Goal: Task Accomplishment & Management: Complete application form

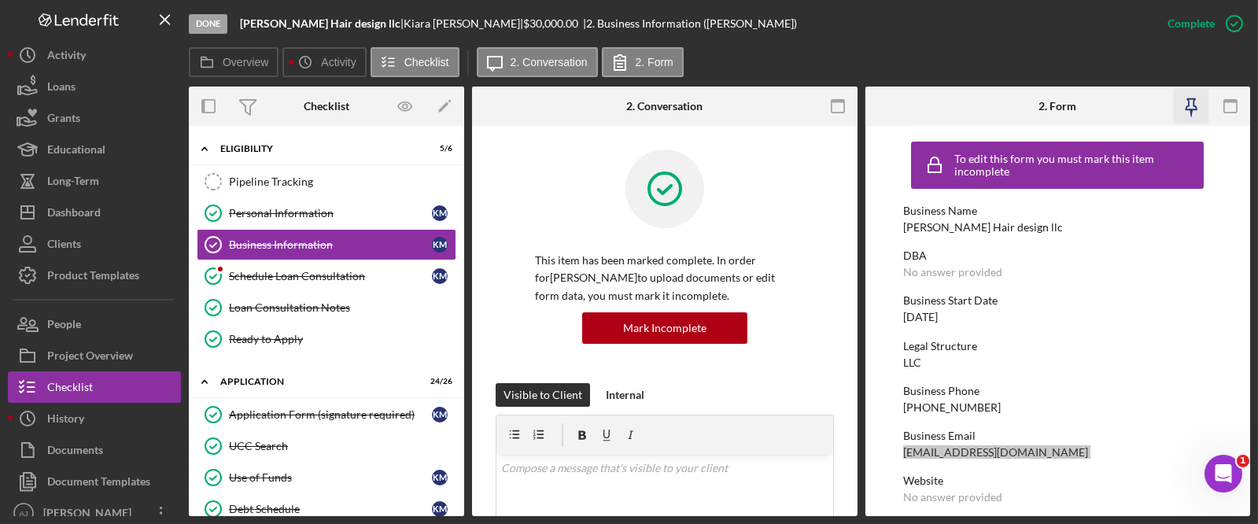
scroll to position [731, 0]
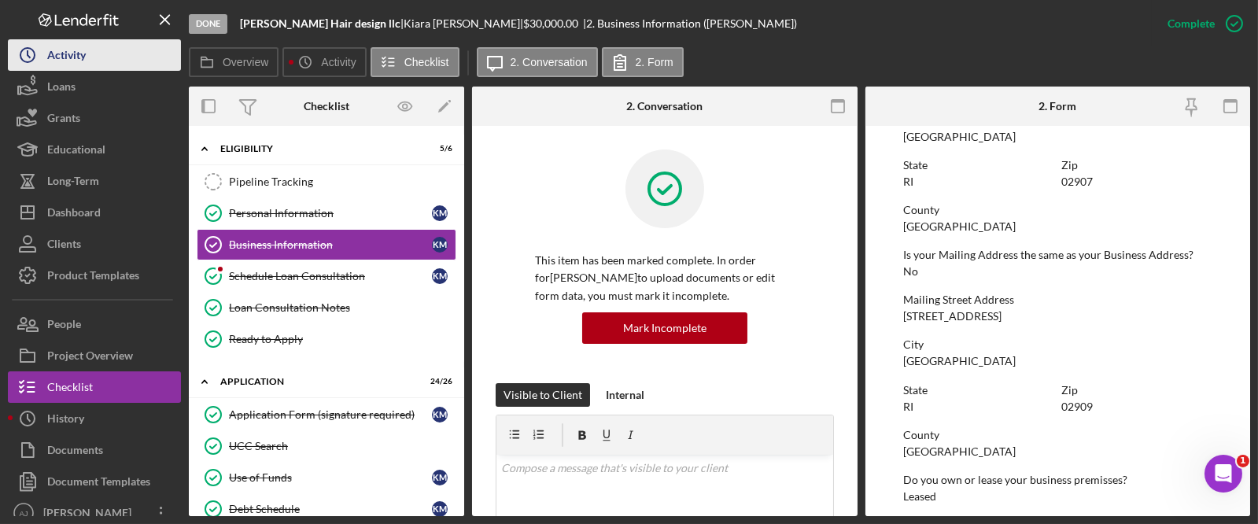
click at [168, 67] on button "Icon/History Activity" at bounding box center [94, 54] width 173 height 31
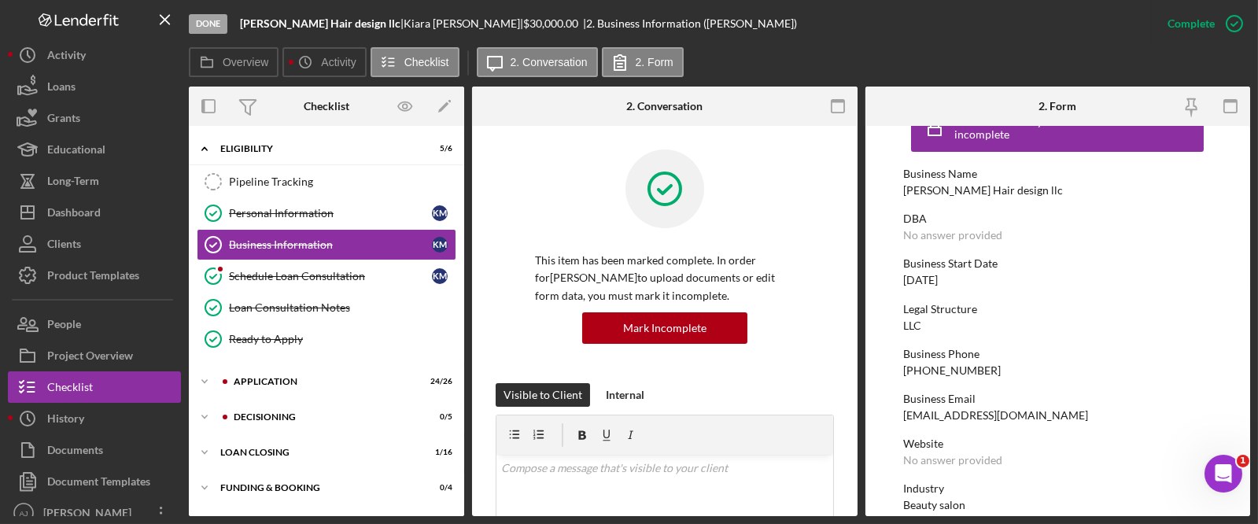
scroll to position [71, 0]
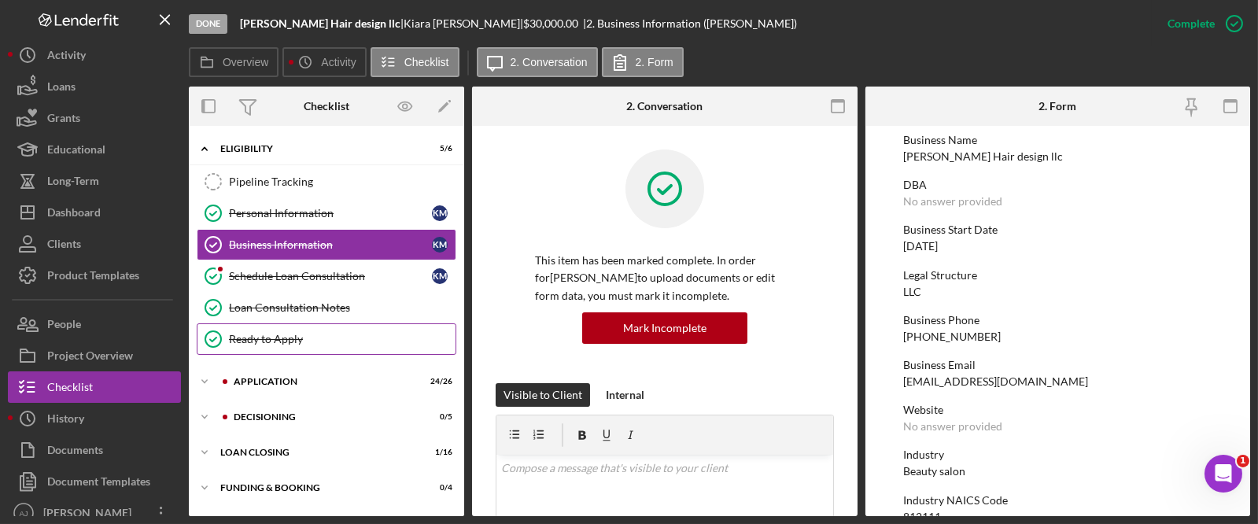
click at [318, 334] on div "Ready to Apply" at bounding box center [342, 339] width 227 height 13
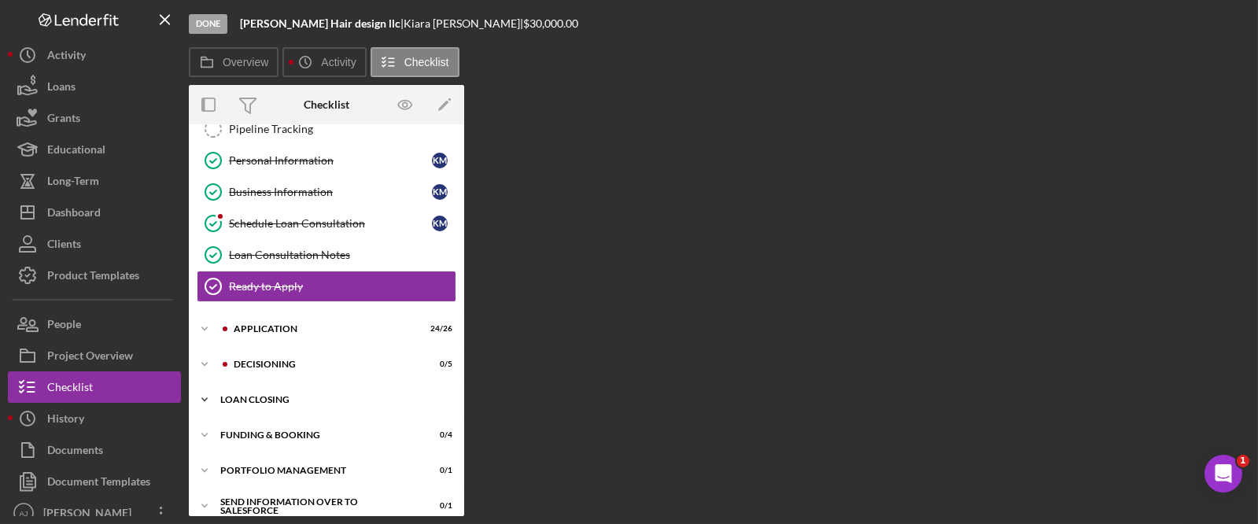
scroll to position [64, 0]
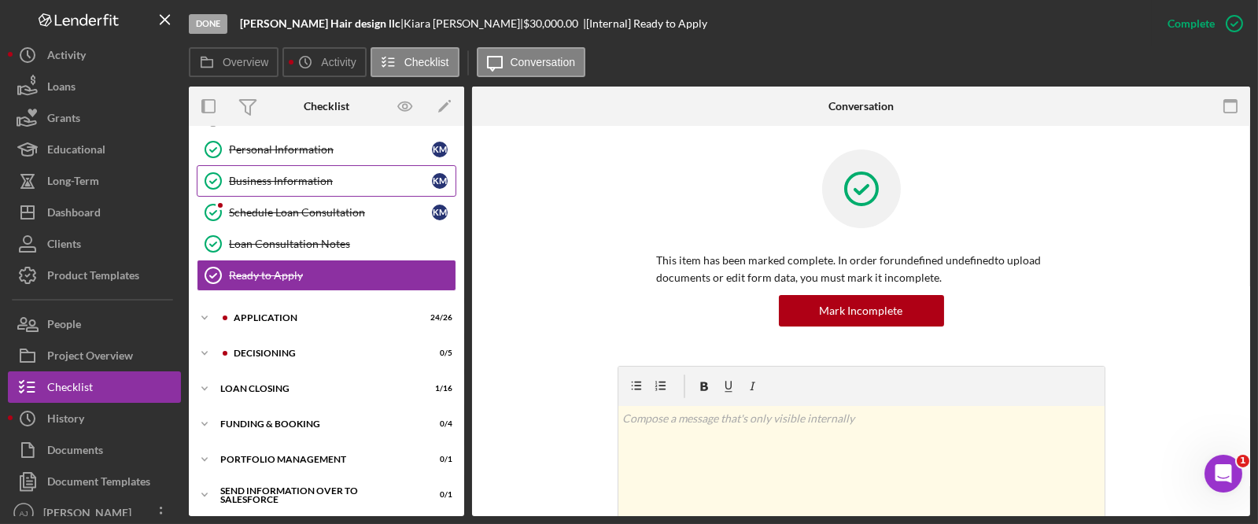
click at [312, 178] on div "Business Information" at bounding box center [330, 181] width 203 height 13
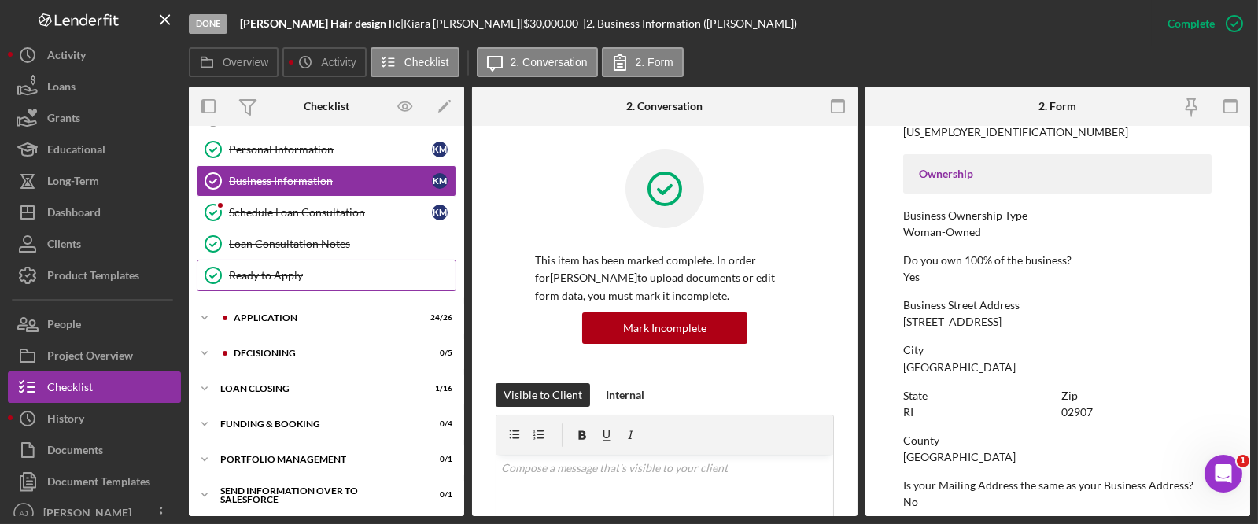
scroll to position [65, 0]
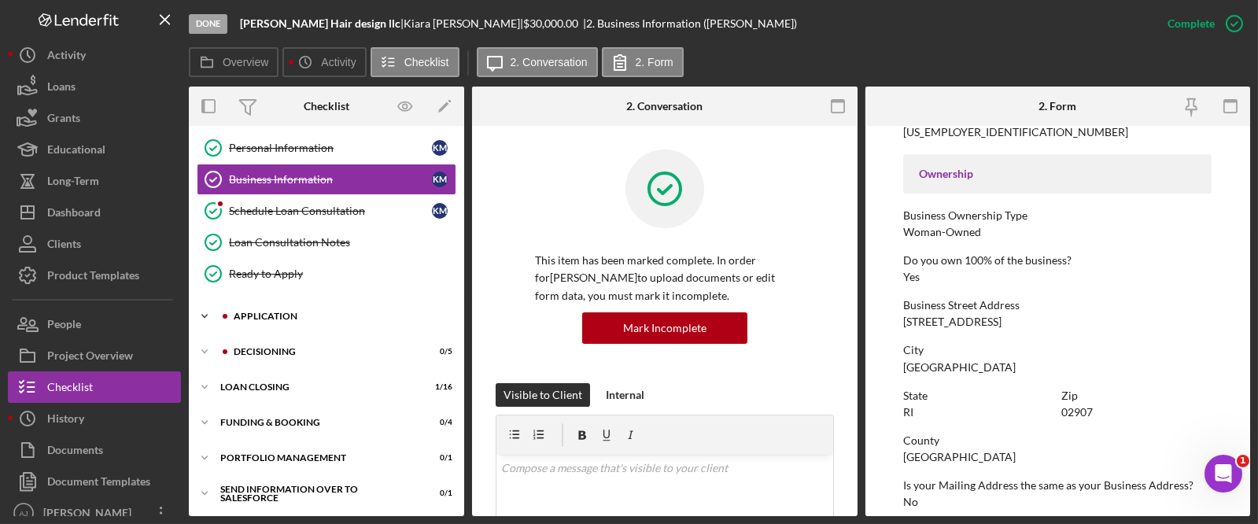
click at [260, 315] on div "Application" at bounding box center [339, 316] width 211 height 9
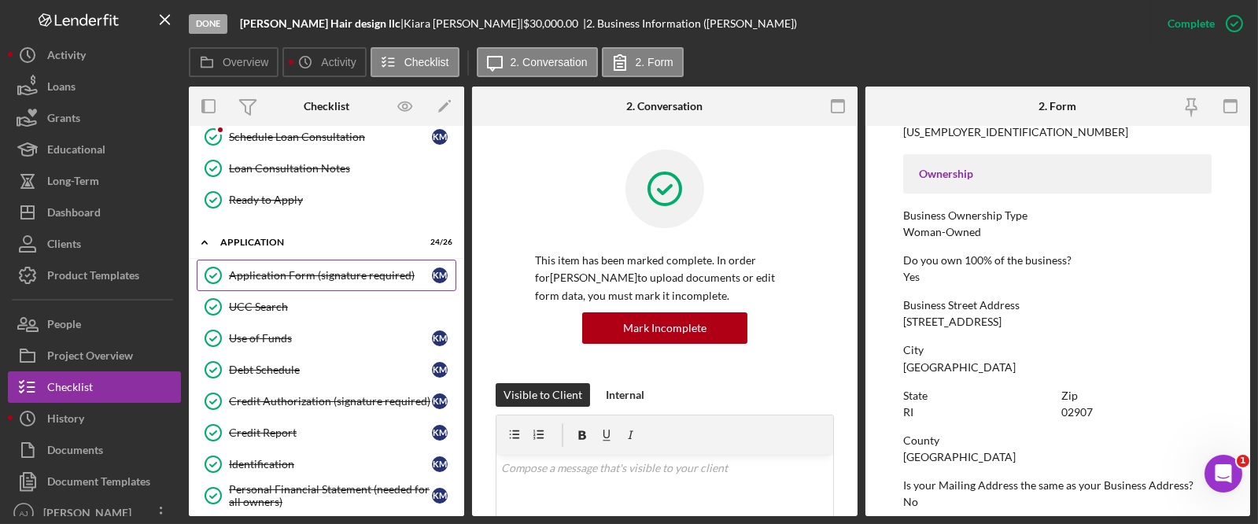
scroll to position [280, 0]
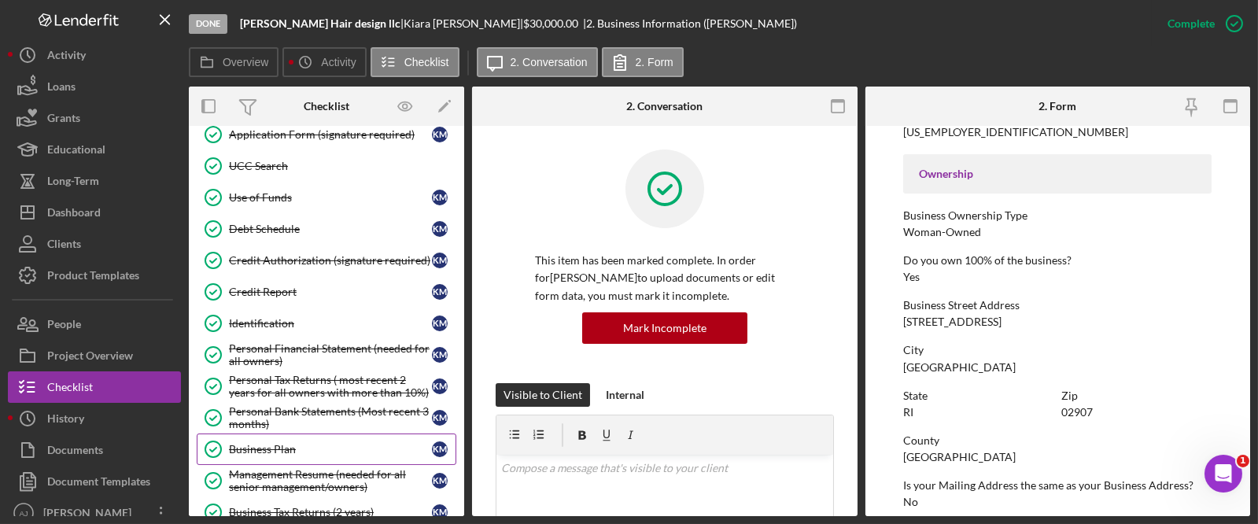
click at [296, 439] on link "Business Plan Business Plan K M" at bounding box center [327, 449] width 260 height 31
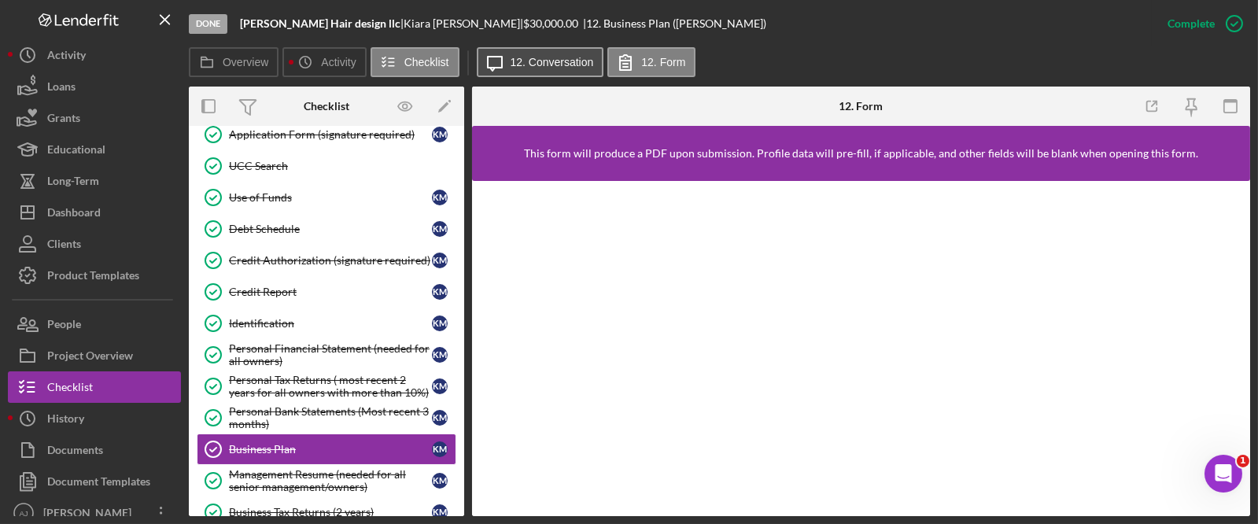
click at [518, 65] on label "12. Conversation" at bounding box center [552, 62] width 83 height 13
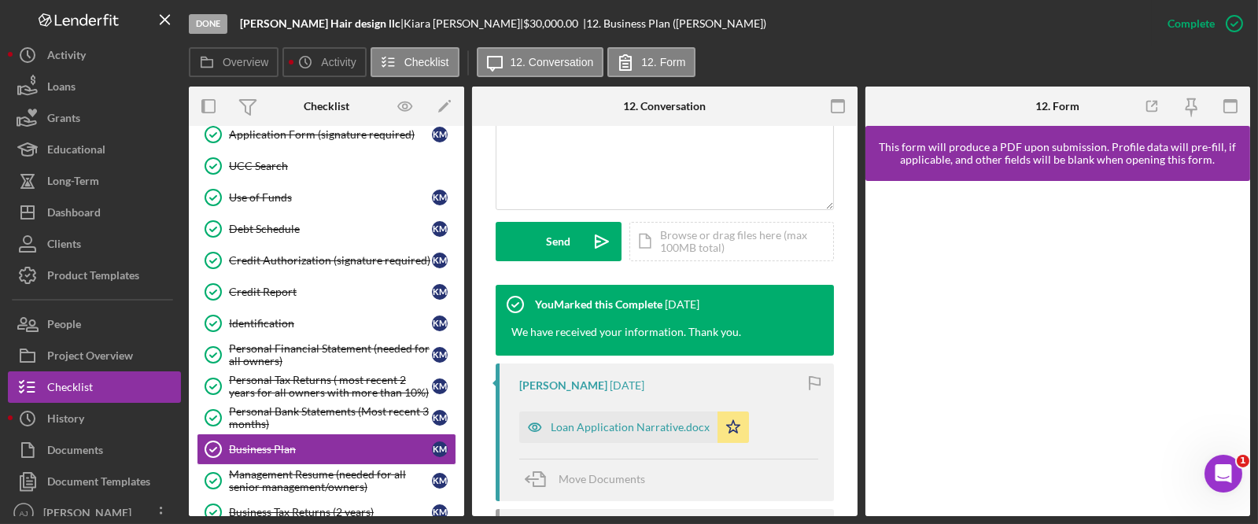
scroll to position [357, 0]
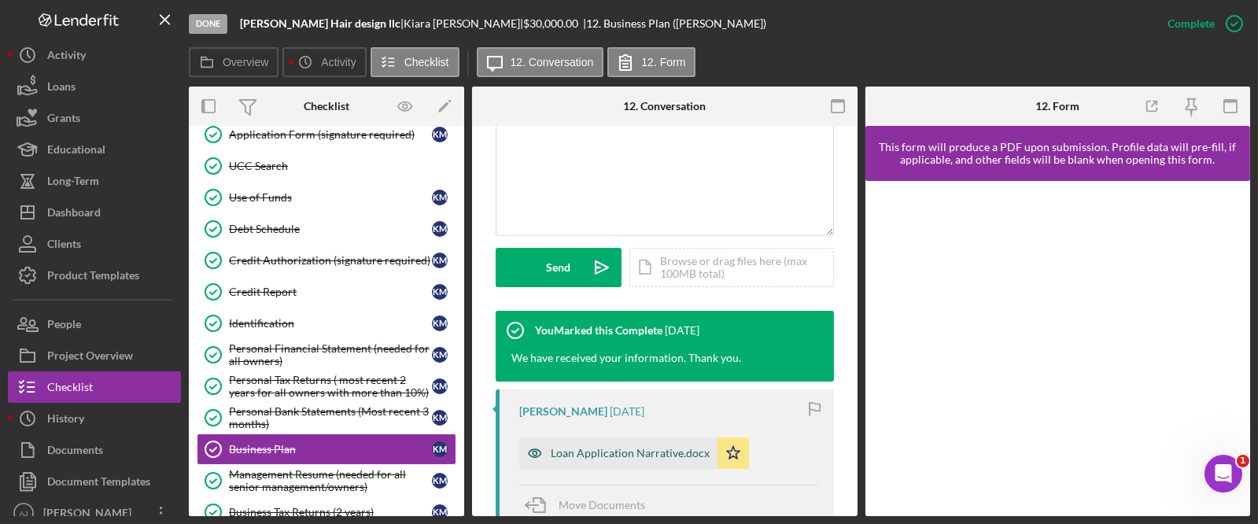
click at [593, 443] on div "Loan Application Narrative.docx" at bounding box center [618, 453] width 198 height 31
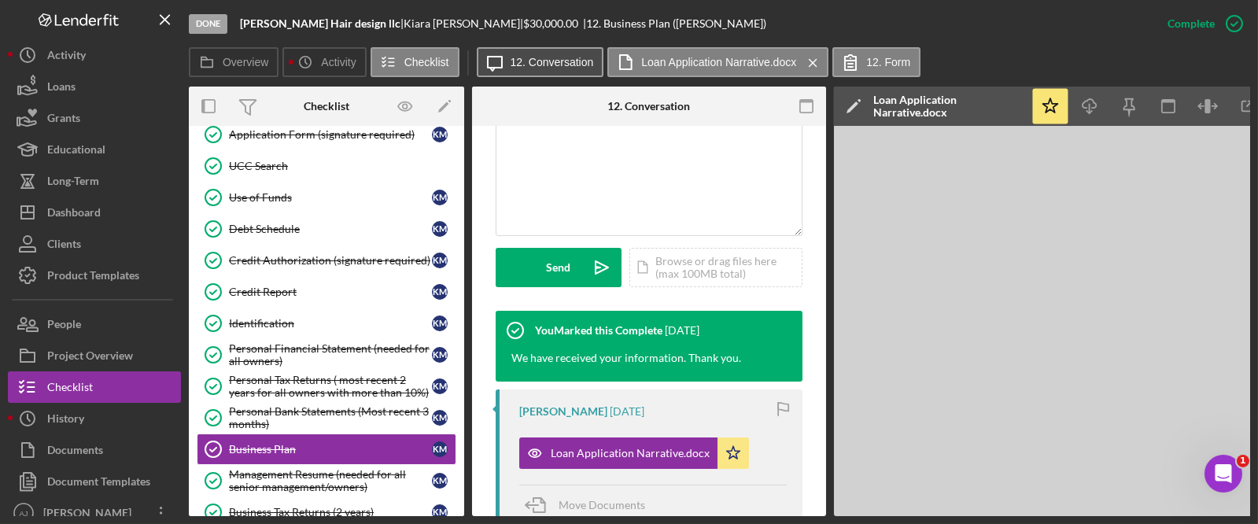
click at [582, 63] on label "12. Conversation" at bounding box center [552, 62] width 83 height 13
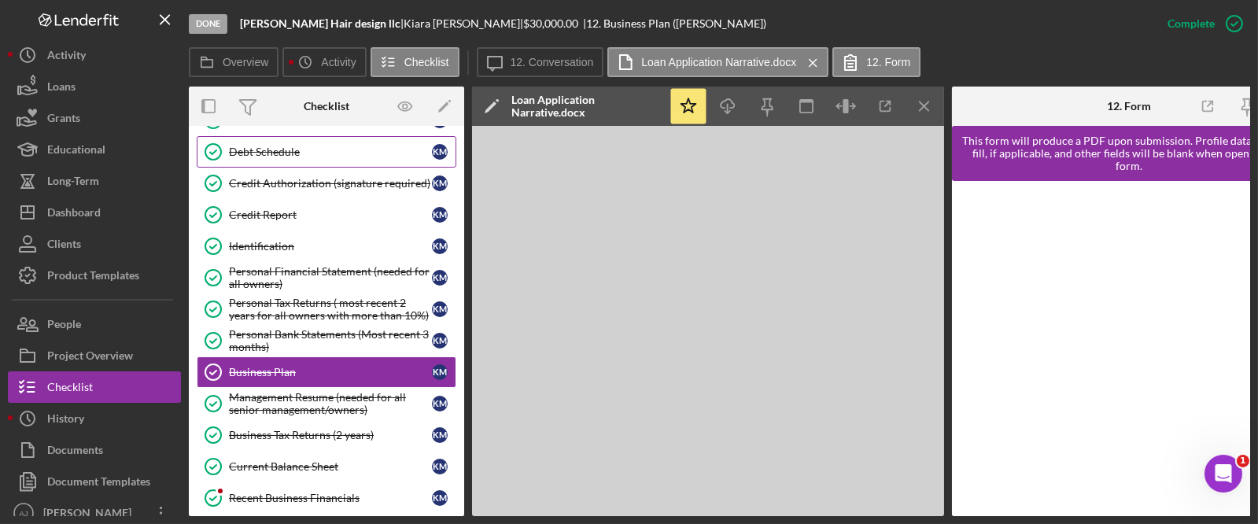
scroll to position [495, 0]
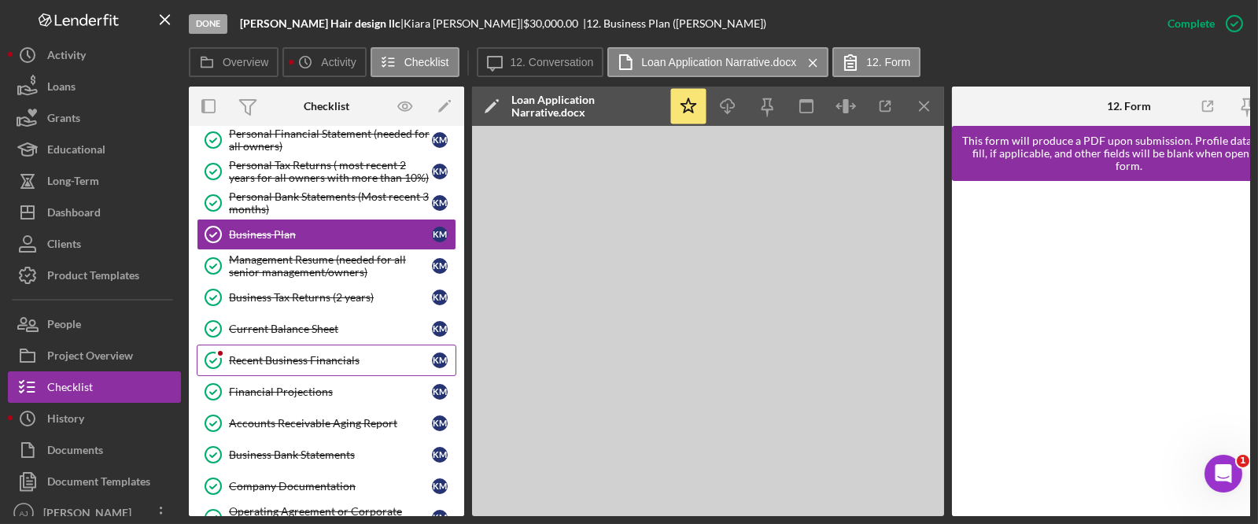
click at [360, 358] on div "Recent Business Financials" at bounding box center [330, 360] width 203 height 13
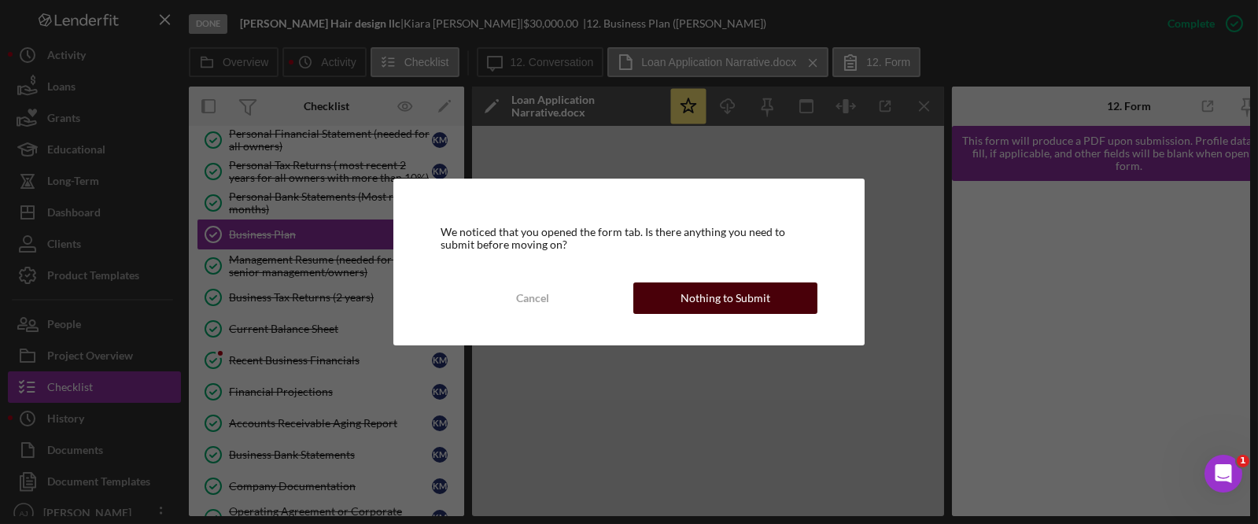
click at [799, 297] on button "Nothing to Submit" at bounding box center [725, 298] width 185 height 31
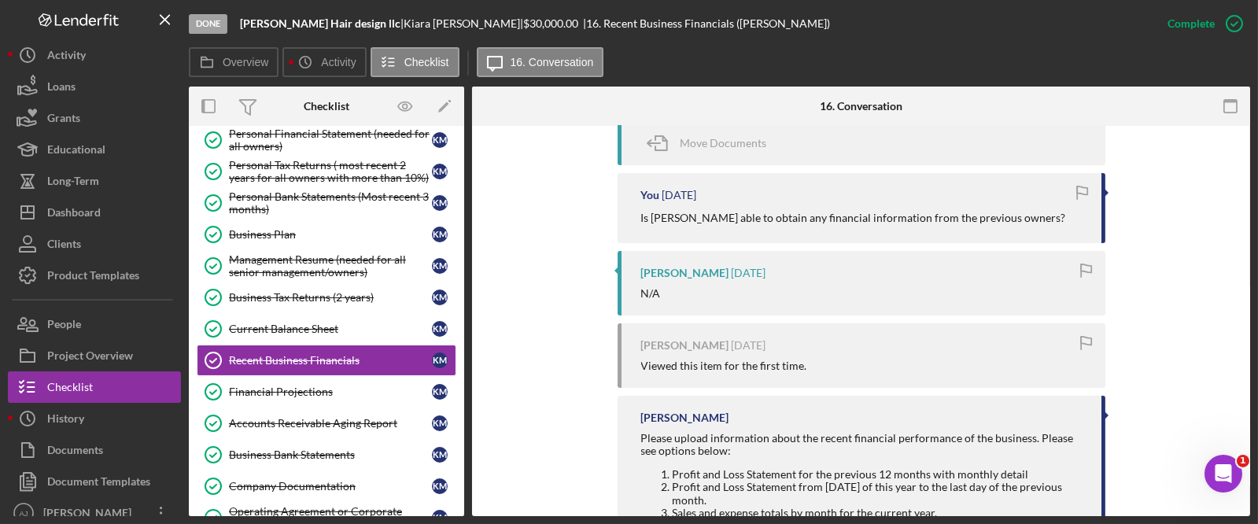
scroll to position [864, 0]
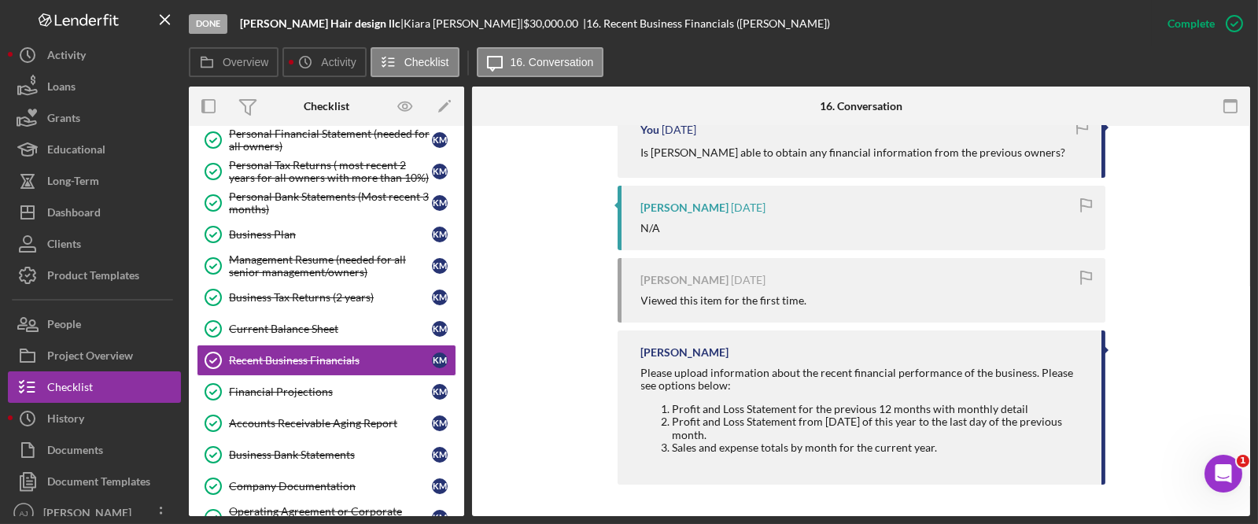
click at [136, 16] on icon "Logo-Reversed Created with Sketch." at bounding box center [79, 19] width 142 height 13
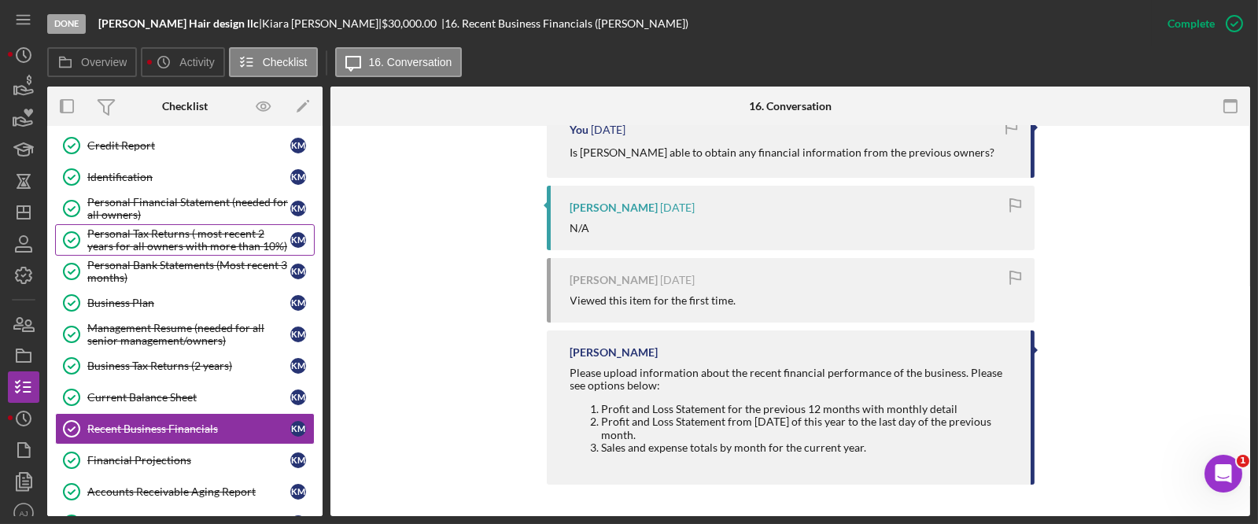
scroll to position [423, 0]
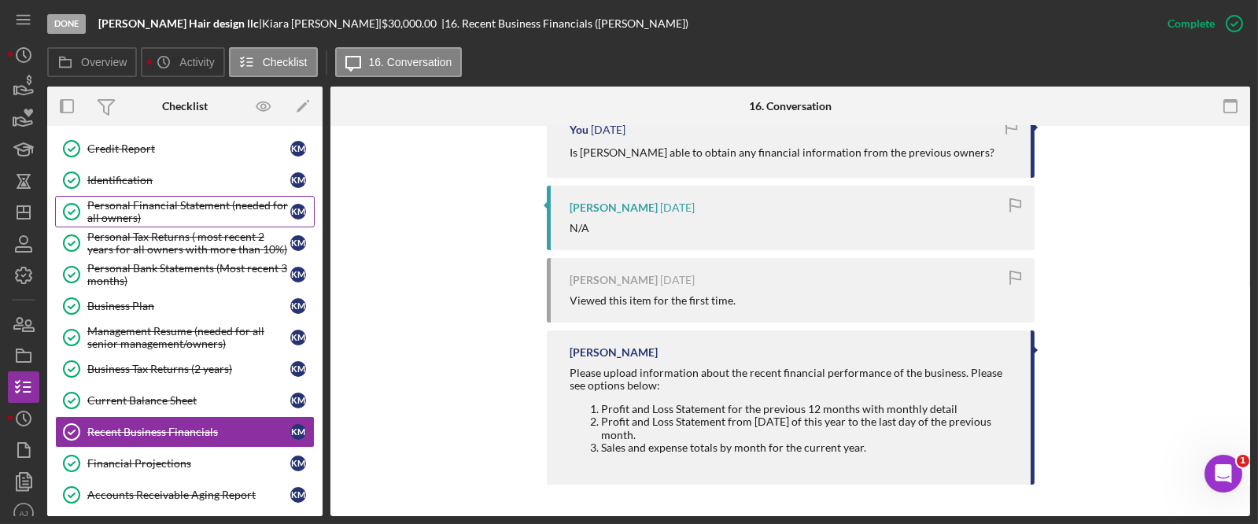
click at [163, 209] on div "Personal Financial Statement (needed for all owners)" at bounding box center [188, 211] width 203 height 25
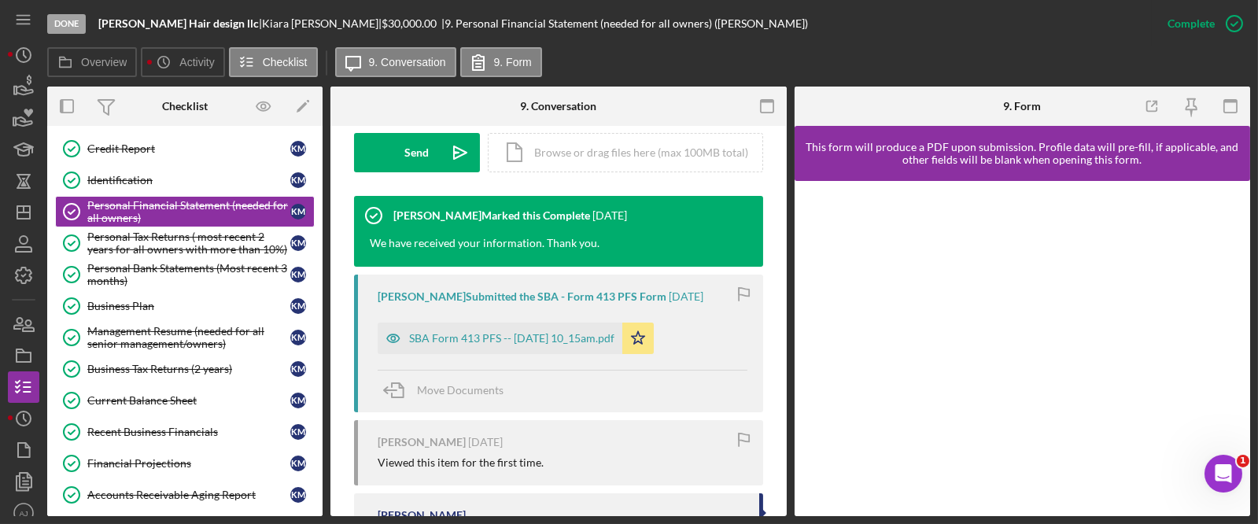
scroll to position [501, 0]
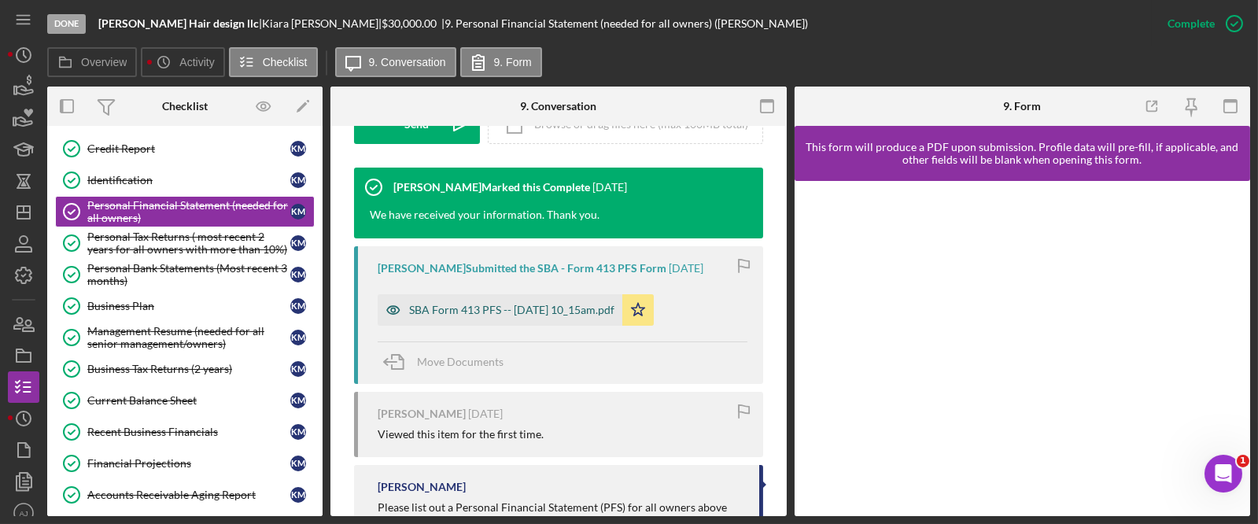
click at [543, 304] on div "SBA Form 413 PFS -- [DATE] 10_15am.pdf" at bounding box center [511, 310] width 205 height 13
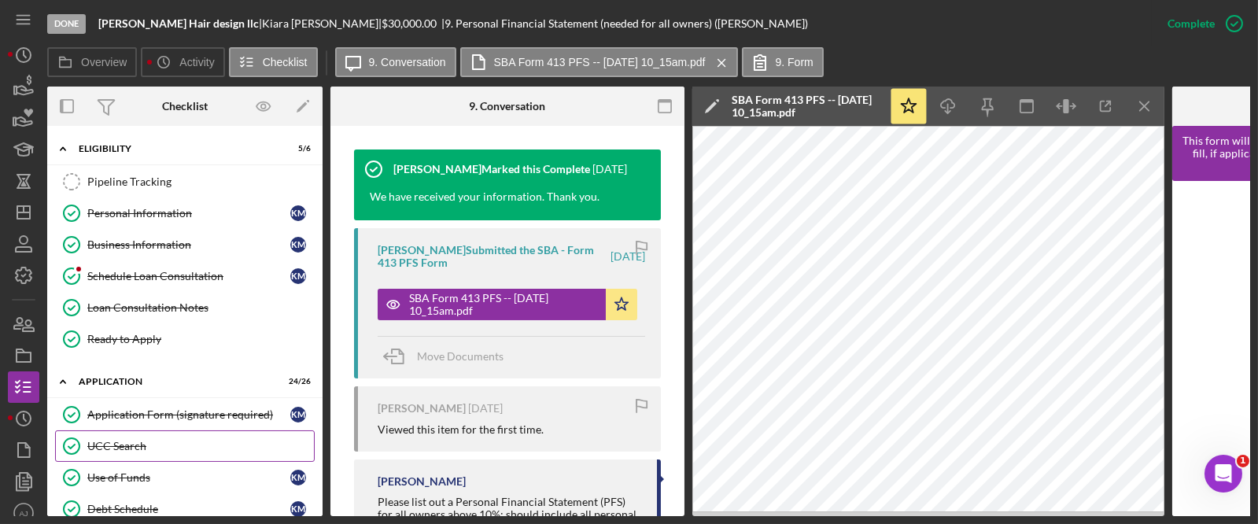
scroll to position [0, 0]
click at [23, 413] on icon "Icon/History" at bounding box center [23, 418] width 39 height 39
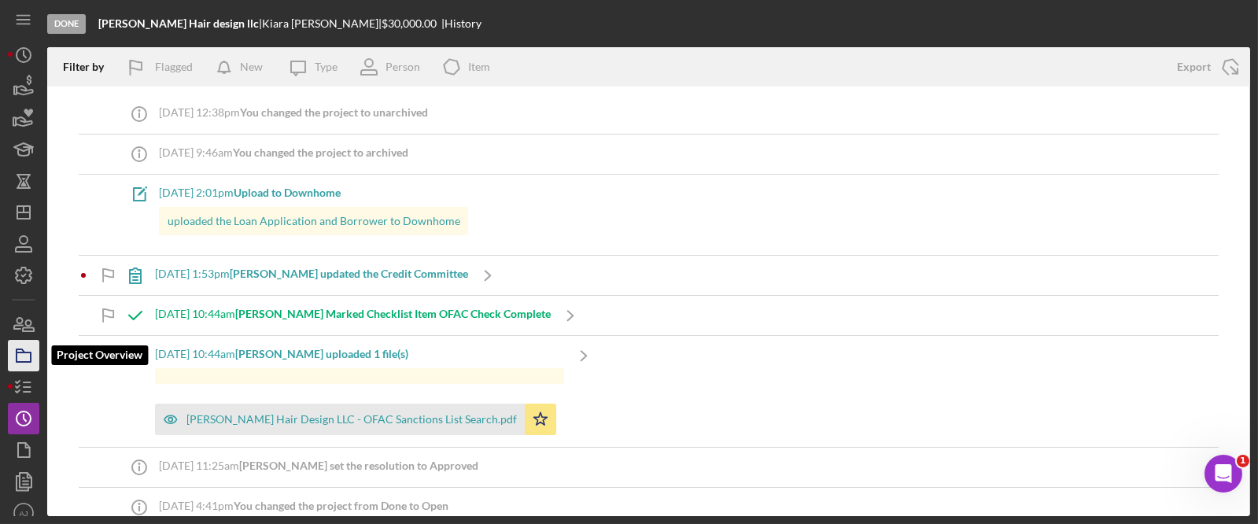
click at [23, 357] on icon "button" at bounding box center [23, 355] width 39 height 39
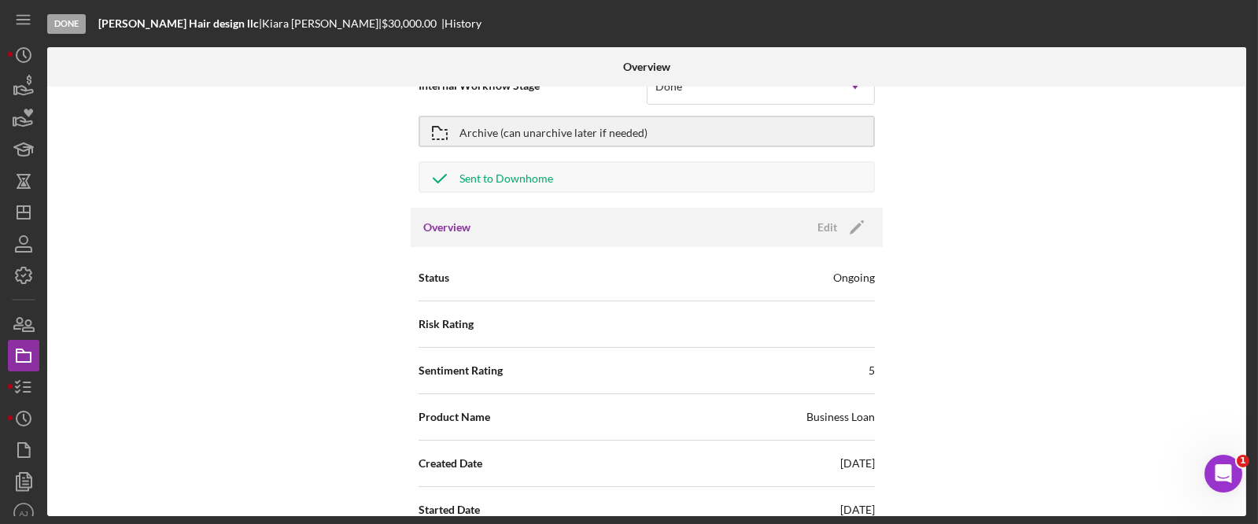
scroll to position [71, 0]
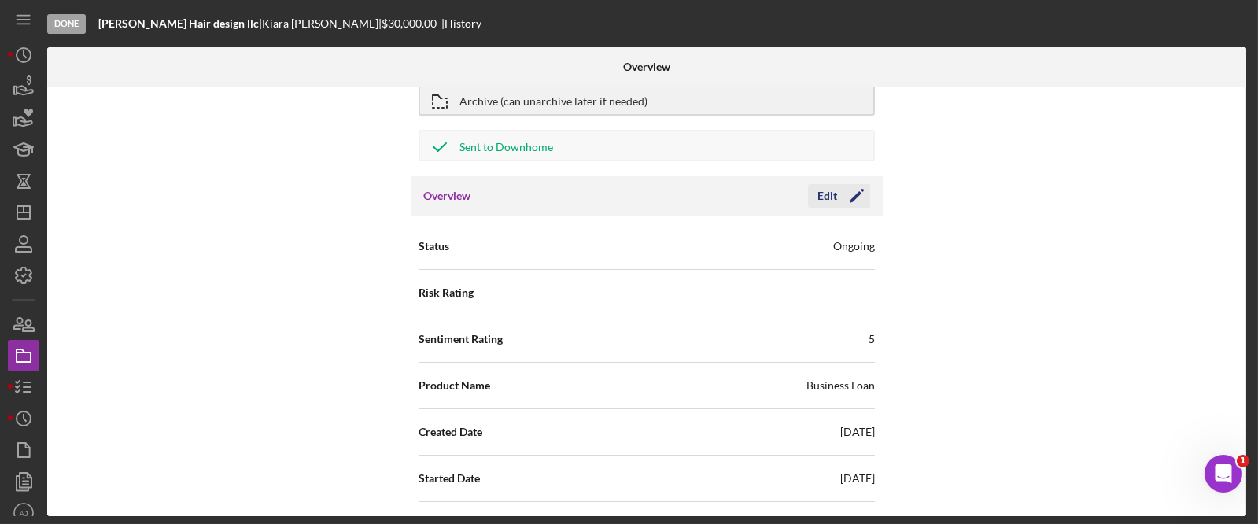
click at [854, 189] on icon "Icon/Edit" at bounding box center [856, 195] width 39 height 39
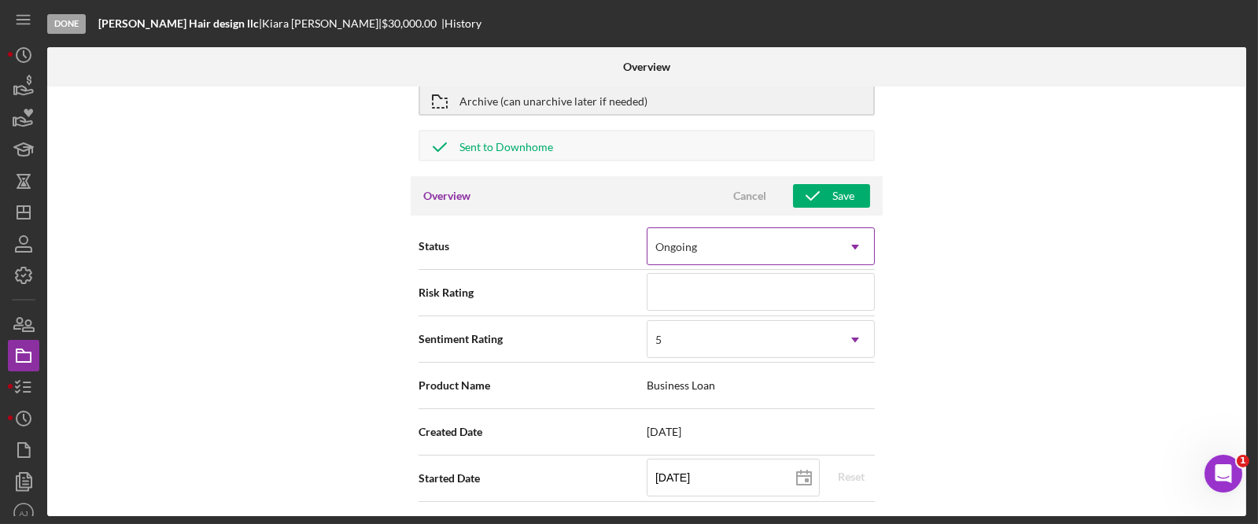
click at [837, 242] on icon "Icon/Dropdown Arrow" at bounding box center [856, 247] width 38 height 38
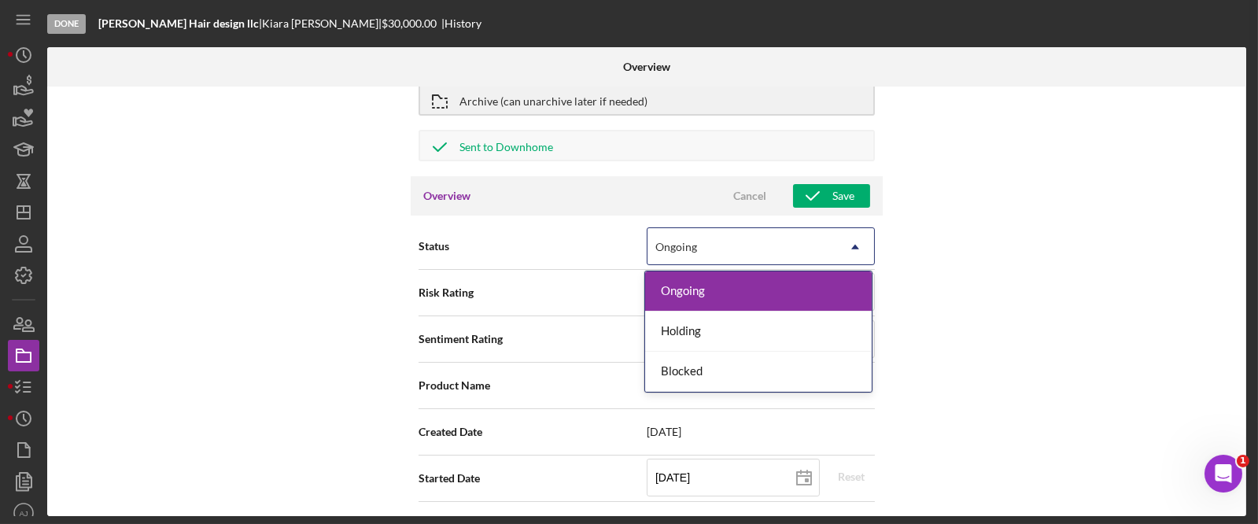
click at [598, 230] on div "Status 3 results available. Use Up and Down to choose options, press Enter to s…" at bounding box center [647, 246] width 456 height 39
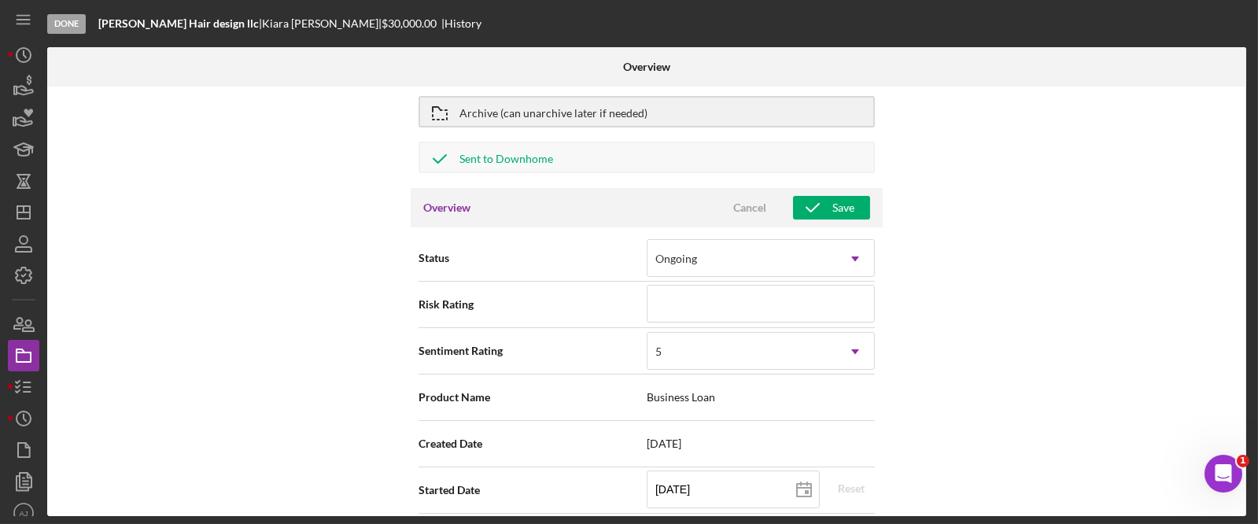
scroll to position [0, 0]
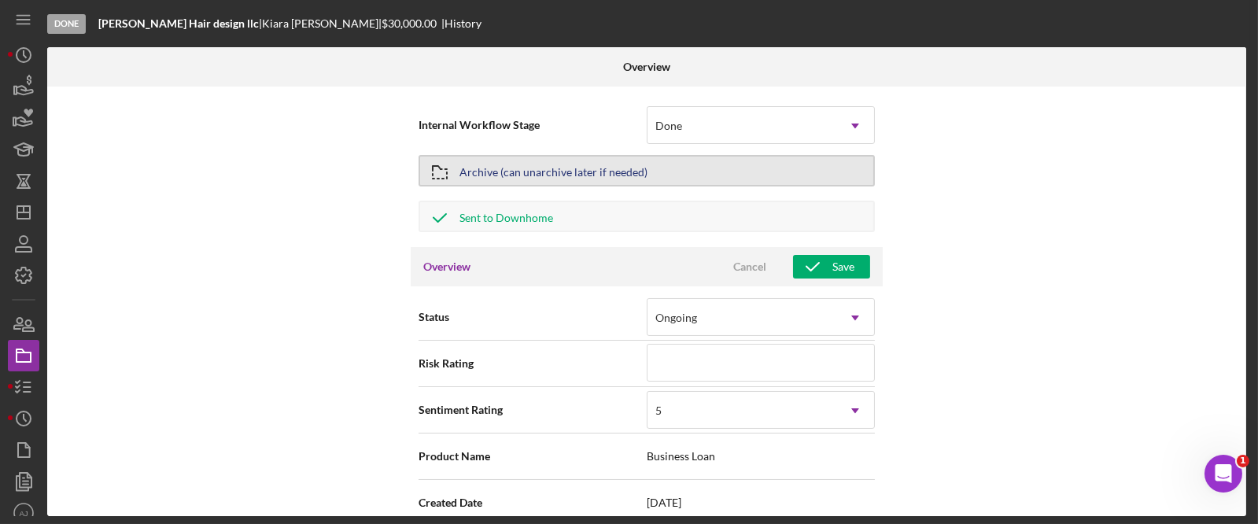
click at [618, 176] on div "Archive (can unarchive later if needed)" at bounding box center [554, 171] width 188 height 28
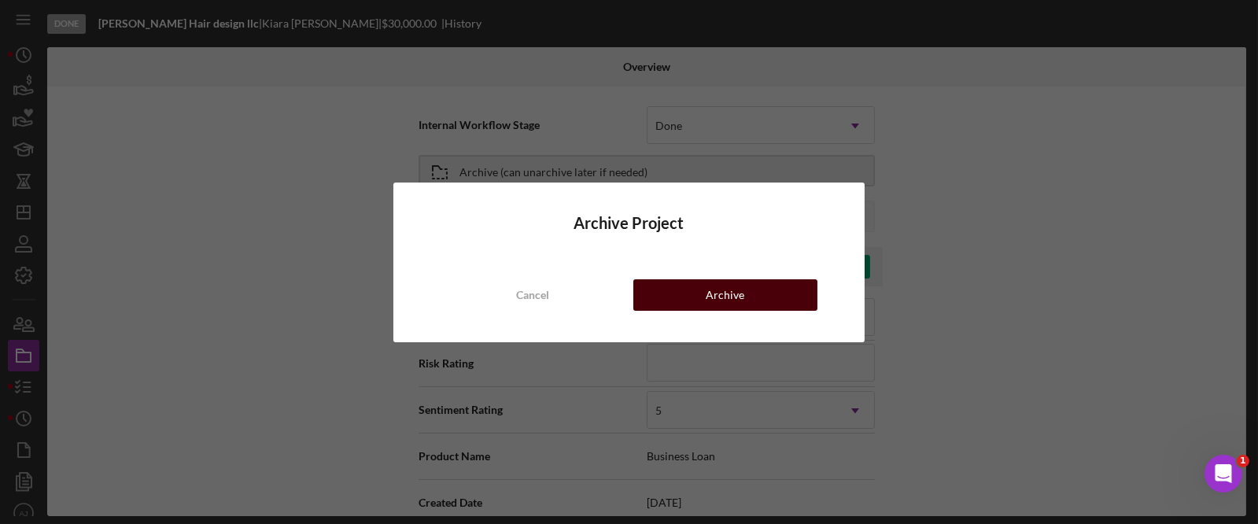
click at [702, 290] on button "Archive" at bounding box center [725, 294] width 185 height 31
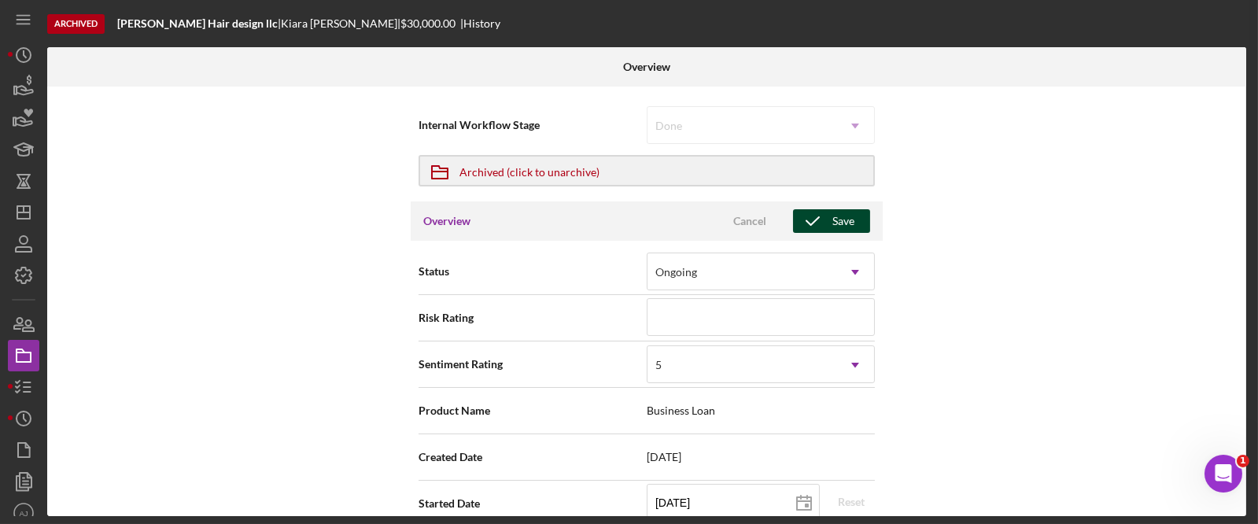
click at [828, 219] on icon "button" at bounding box center [812, 220] width 39 height 39
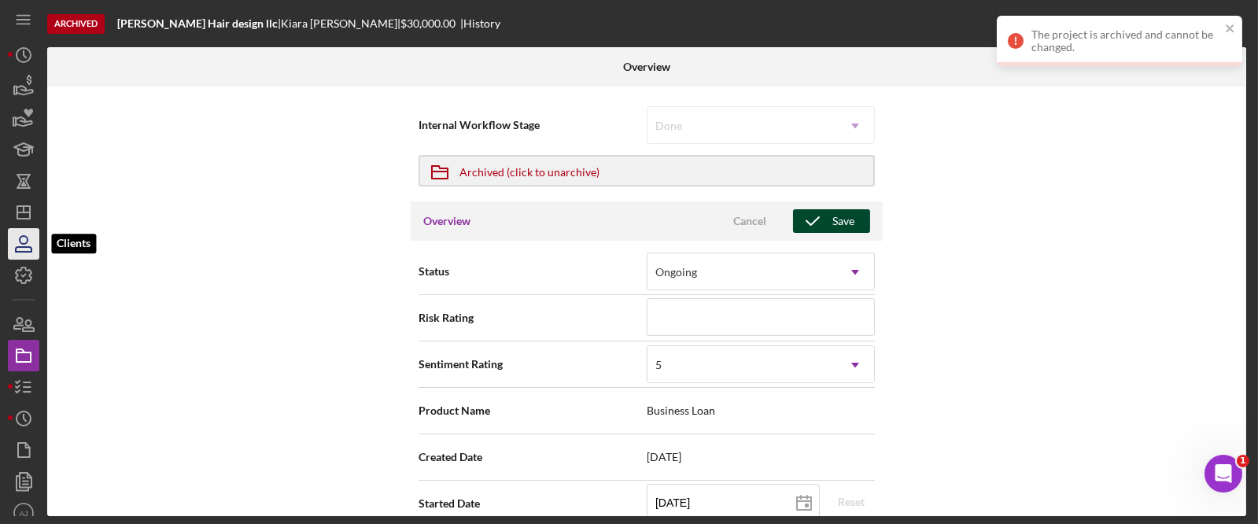
click at [14, 244] on icon "button" at bounding box center [23, 243] width 39 height 39
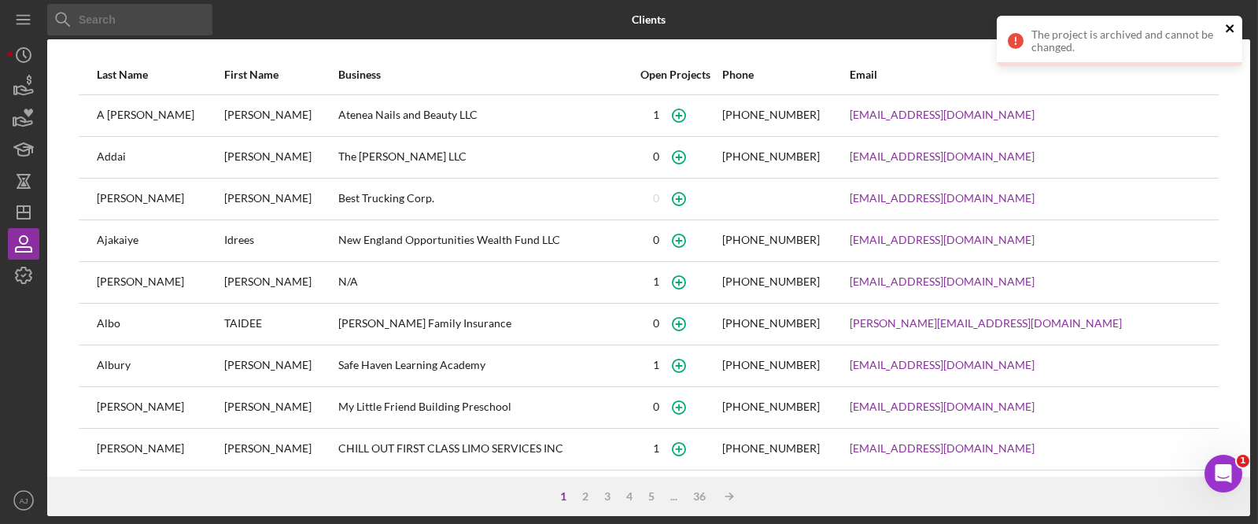
click at [1236, 28] on icon "close" at bounding box center [1230, 28] width 11 height 13
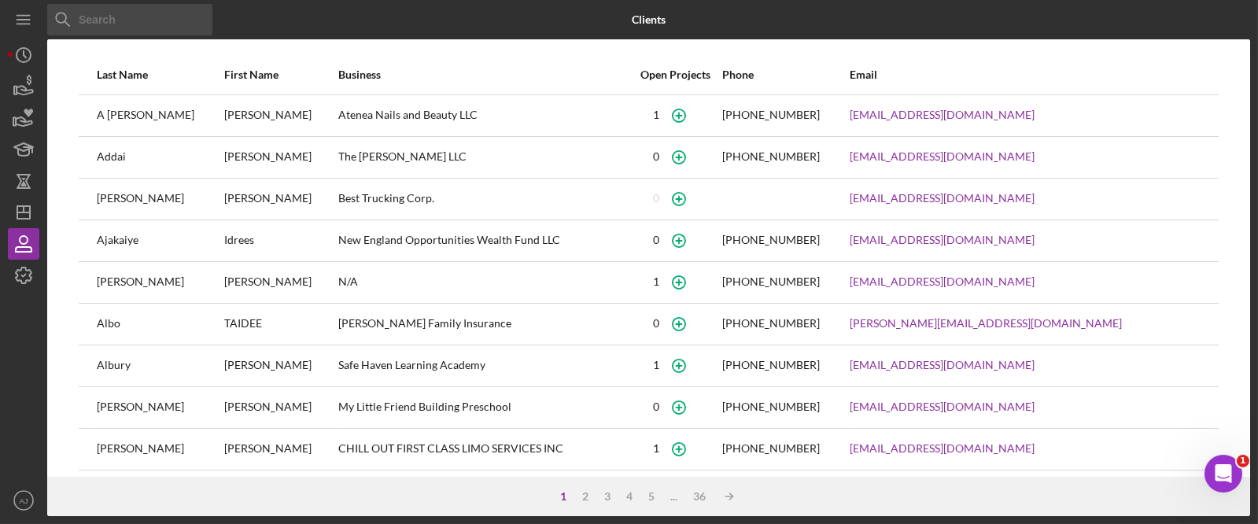
click at [92, 20] on input at bounding box center [129, 19] width 165 height 31
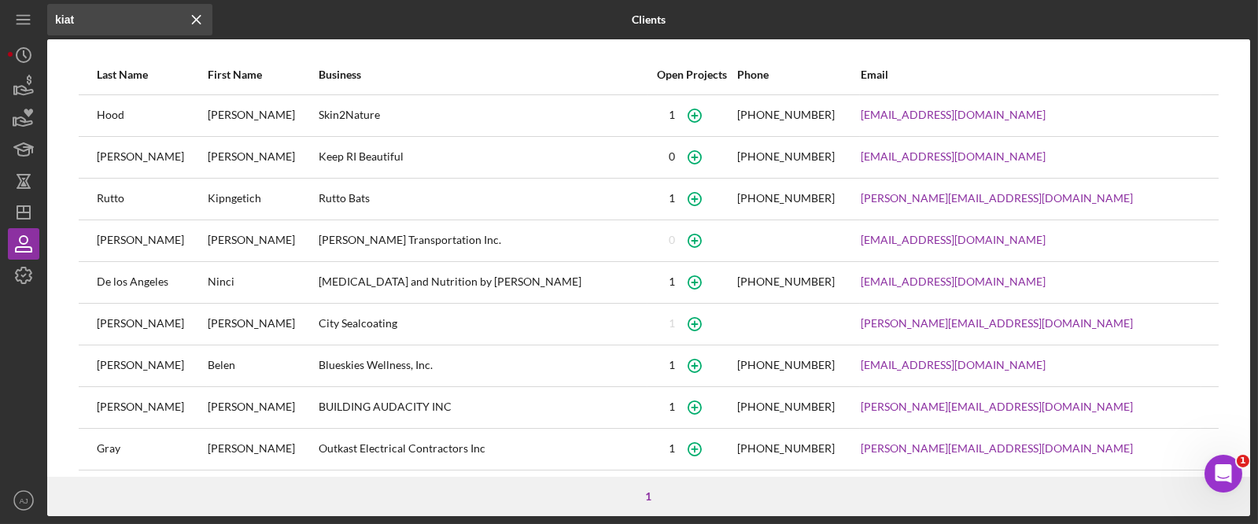
drag, startPoint x: 588, startPoint y: 123, endPoint x: 434, endPoint y: 118, distance: 154.3
click at [437, 118] on td "Skin2Nature" at bounding box center [483, 115] width 330 height 42
click at [117, 23] on input "kiat" at bounding box center [129, 19] width 165 height 31
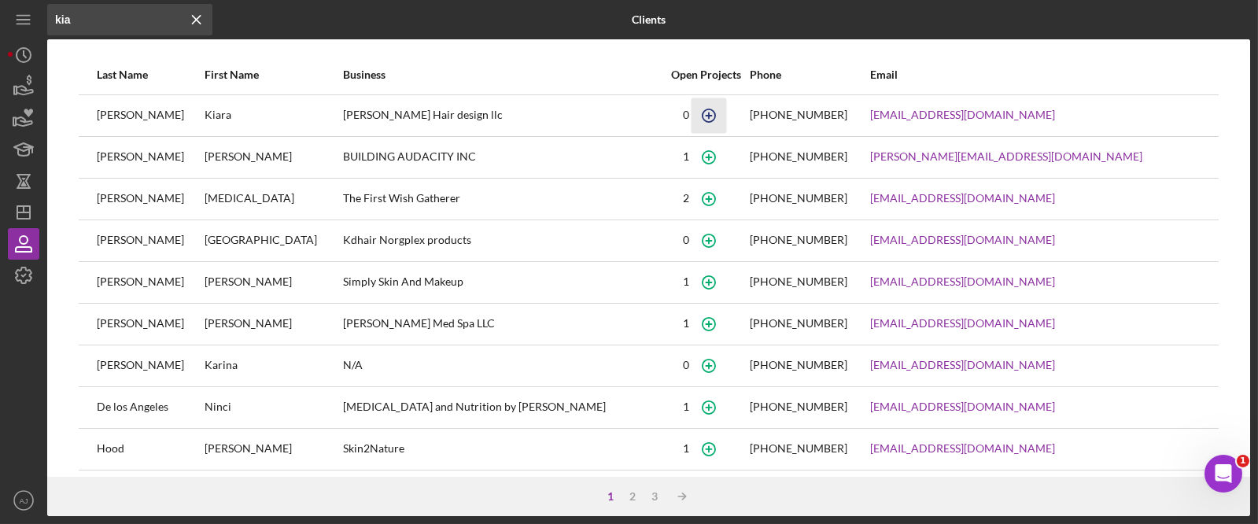
type input "kia"
click at [692, 110] on icon "button" at bounding box center [709, 115] width 35 height 35
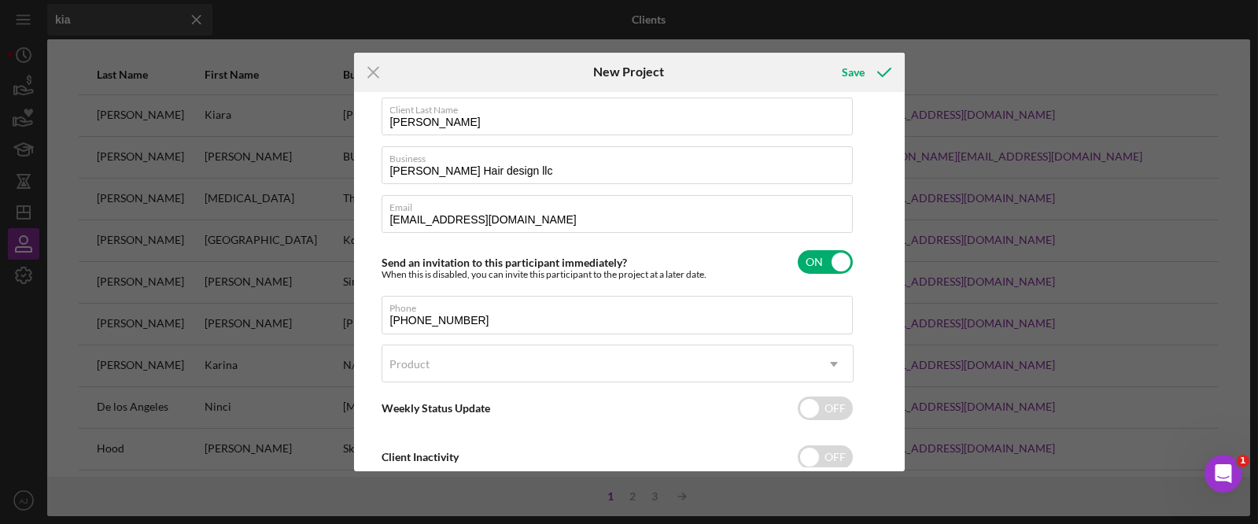
scroll to position [116, 0]
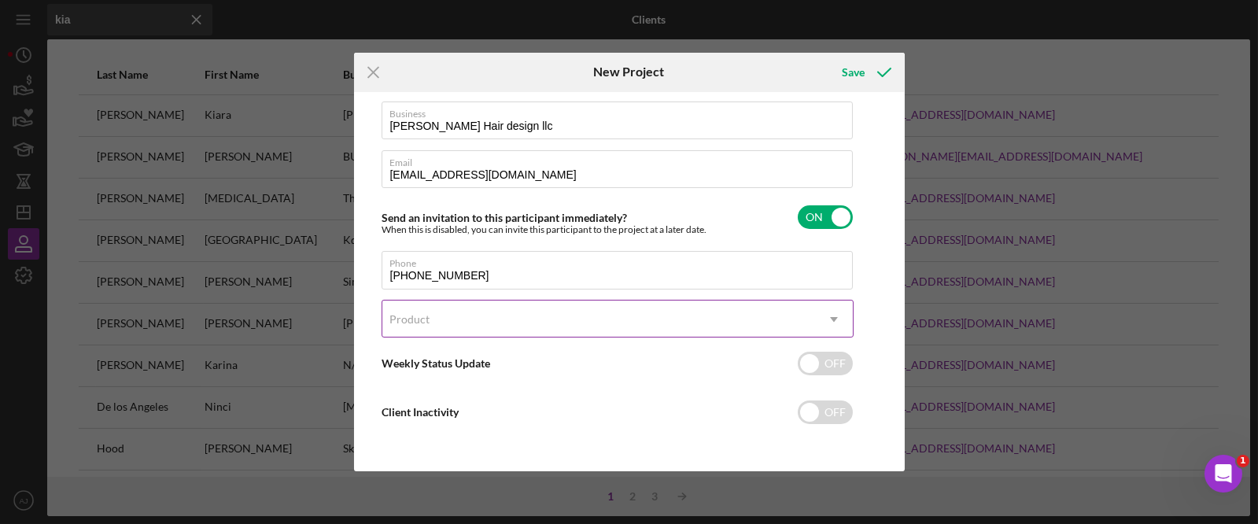
click at [585, 325] on div "Product" at bounding box center [598, 319] width 433 height 36
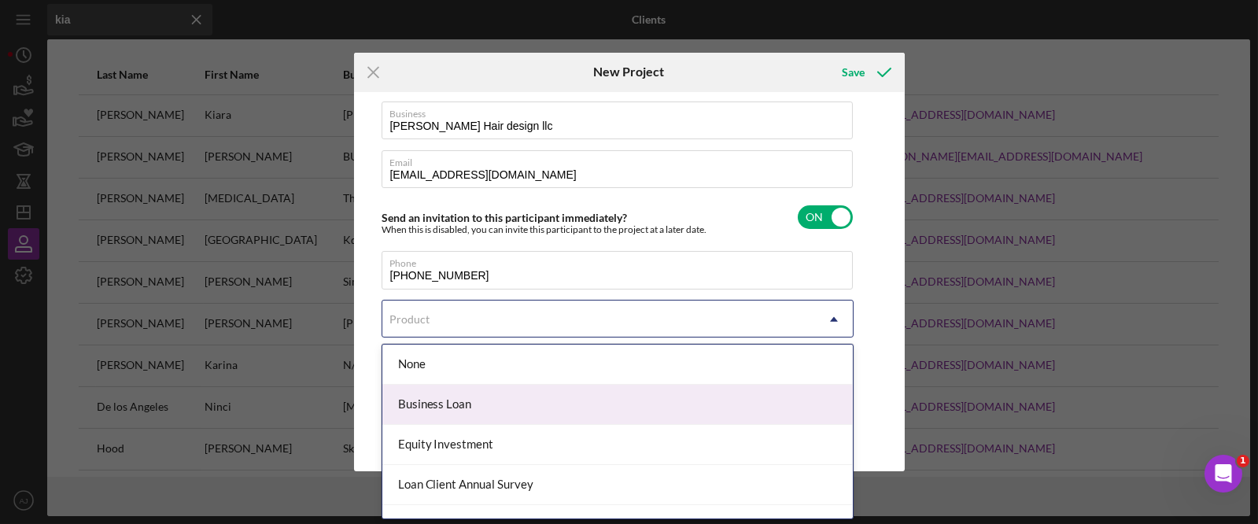
click at [531, 402] on div "Business Loan" at bounding box center [617, 405] width 471 height 40
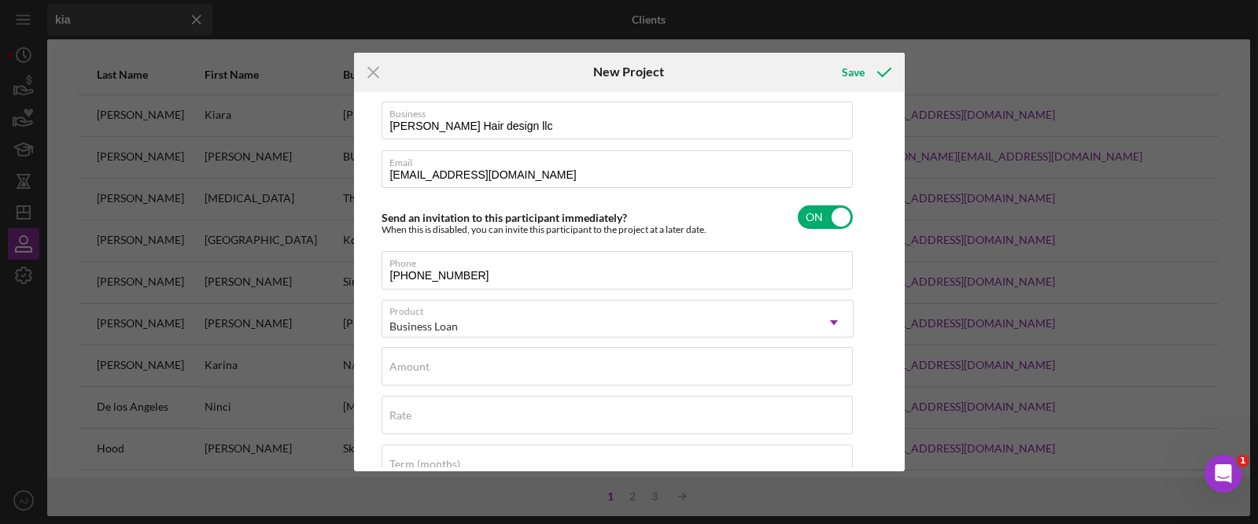
scroll to position [187, 0]
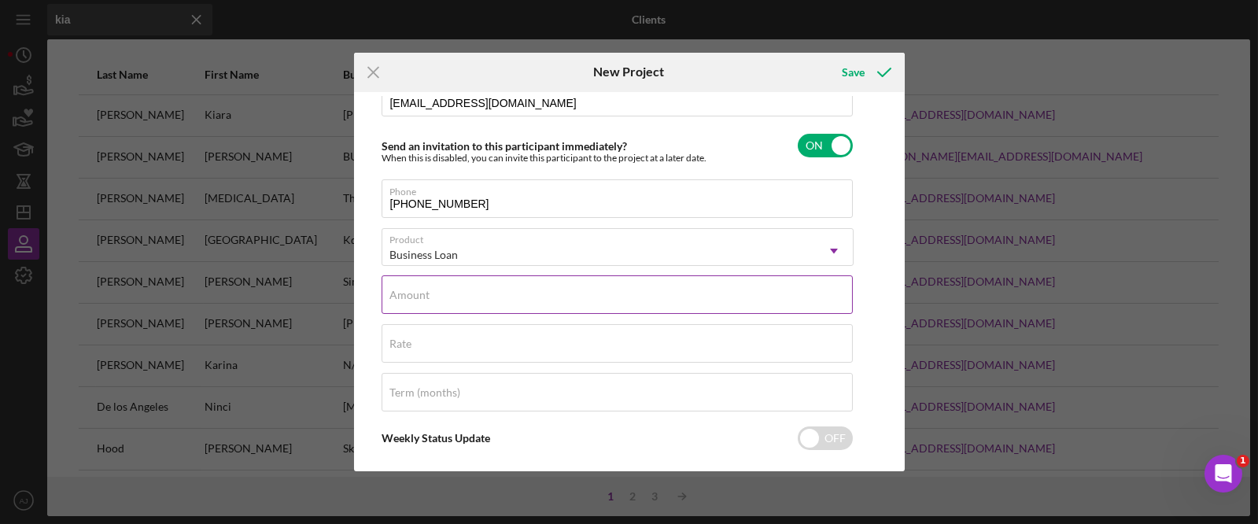
click at [524, 304] on input "Amount" at bounding box center [617, 294] width 471 height 38
type input "$15,000"
click at [411, 338] on label "Rate" at bounding box center [401, 344] width 22 height 13
click at [411, 337] on input "Rate" at bounding box center [617, 343] width 471 height 38
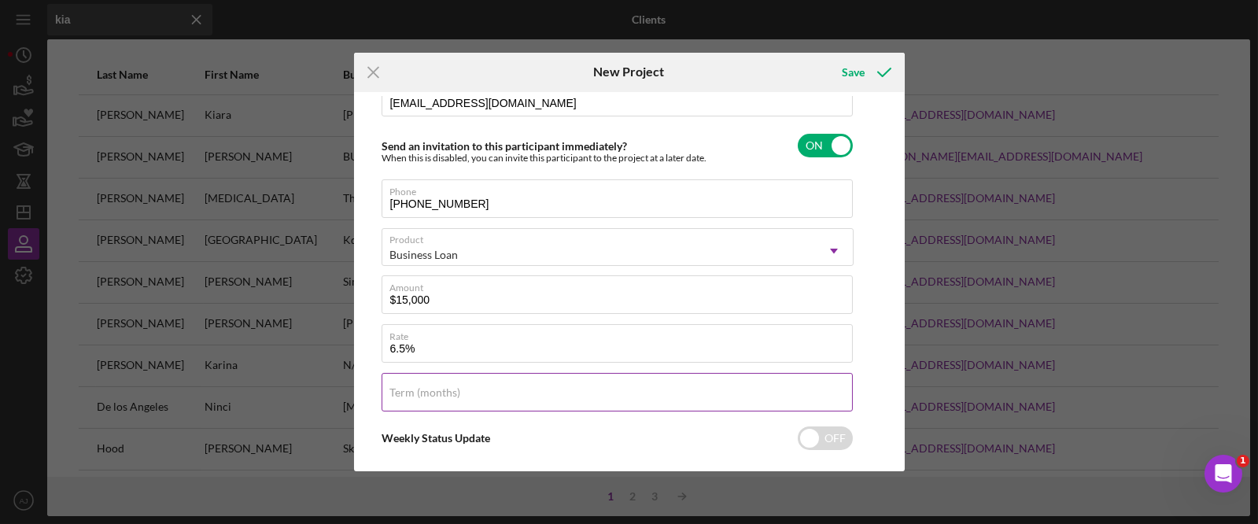
type input "6.500%"
click at [503, 387] on div "Term (months)" at bounding box center [618, 392] width 472 height 39
type input "60"
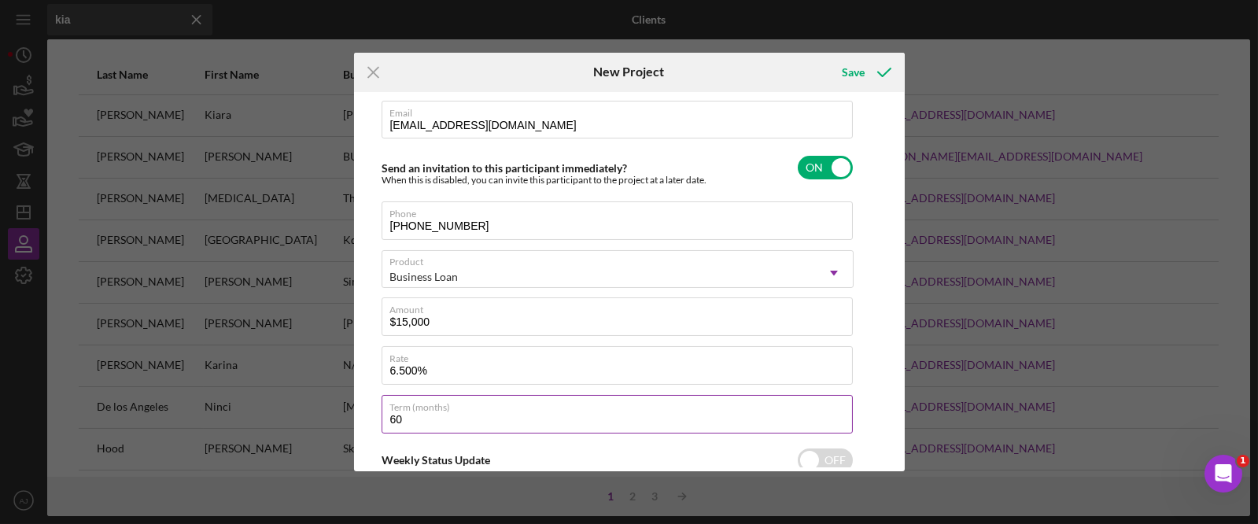
scroll to position [47, 0]
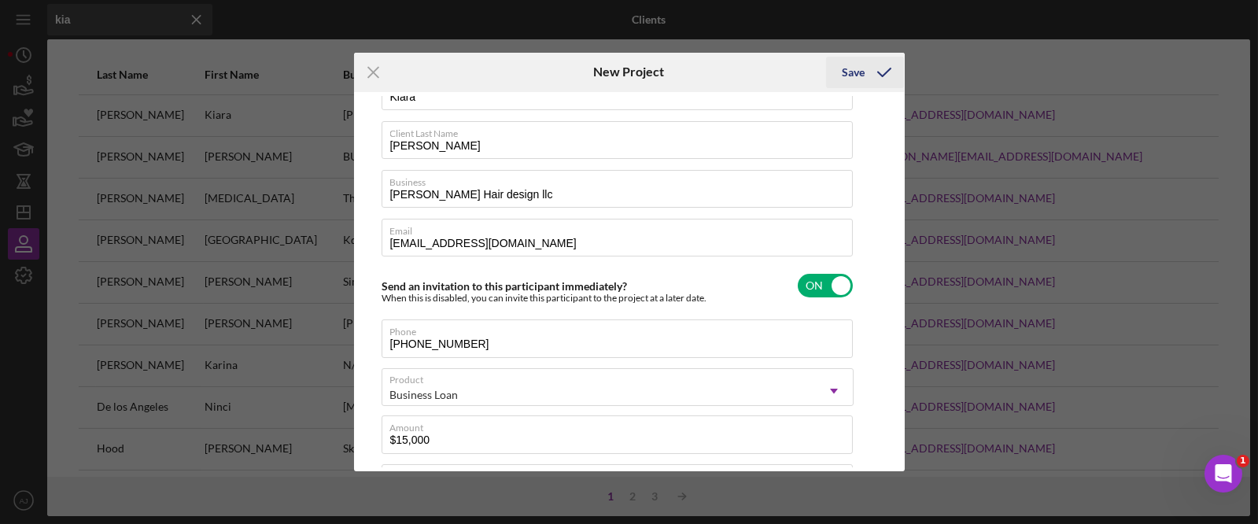
click at [866, 72] on icon "submit" at bounding box center [884, 72] width 39 height 39
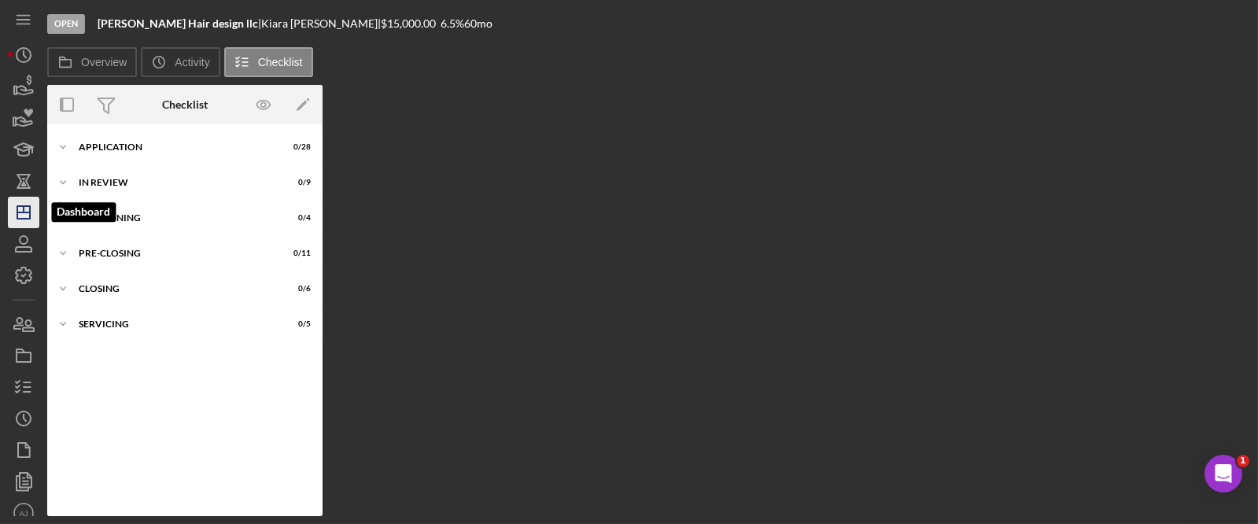
click at [21, 217] on icon "Icon/Dashboard" at bounding box center [23, 212] width 39 height 39
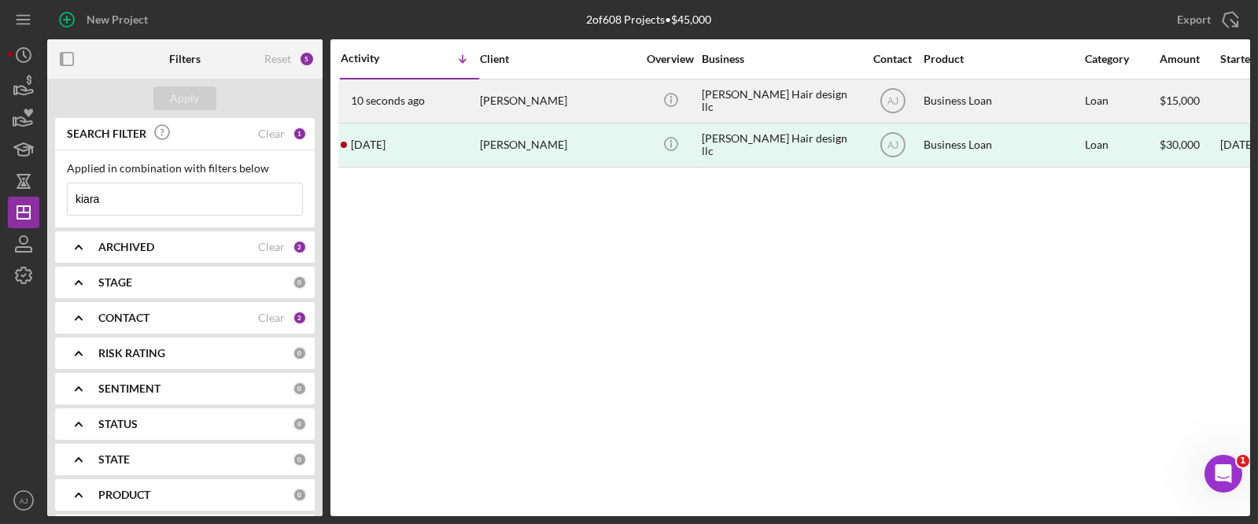
click at [545, 90] on div "[PERSON_NAME]" at bounding box center [558, 101] width 157 height 42
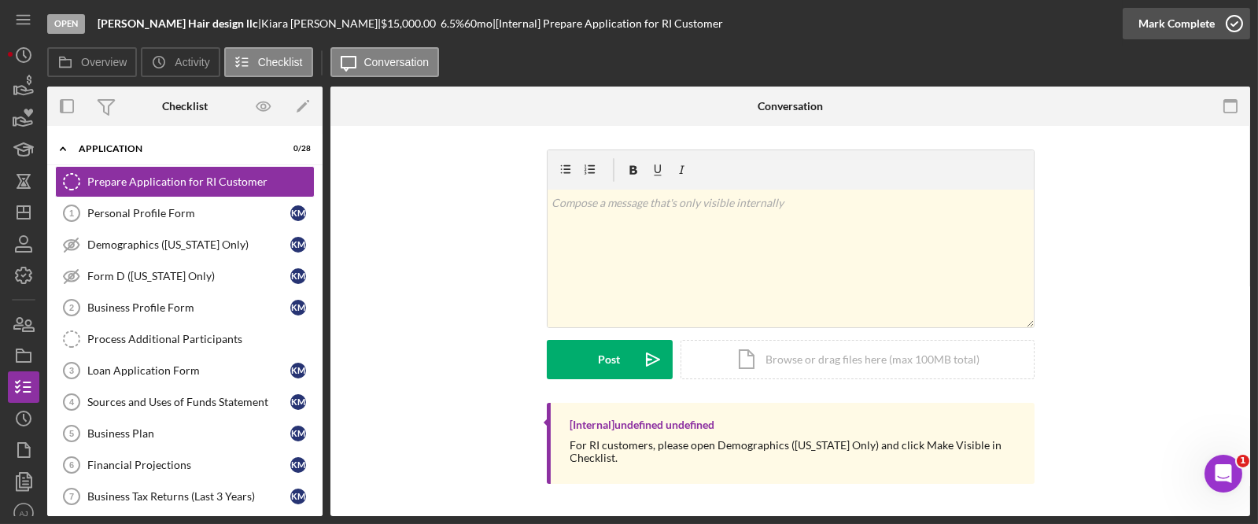
click at [1184, 26] on div "Mark Complete" at bounding box center [1177, 23] width 76 height 31
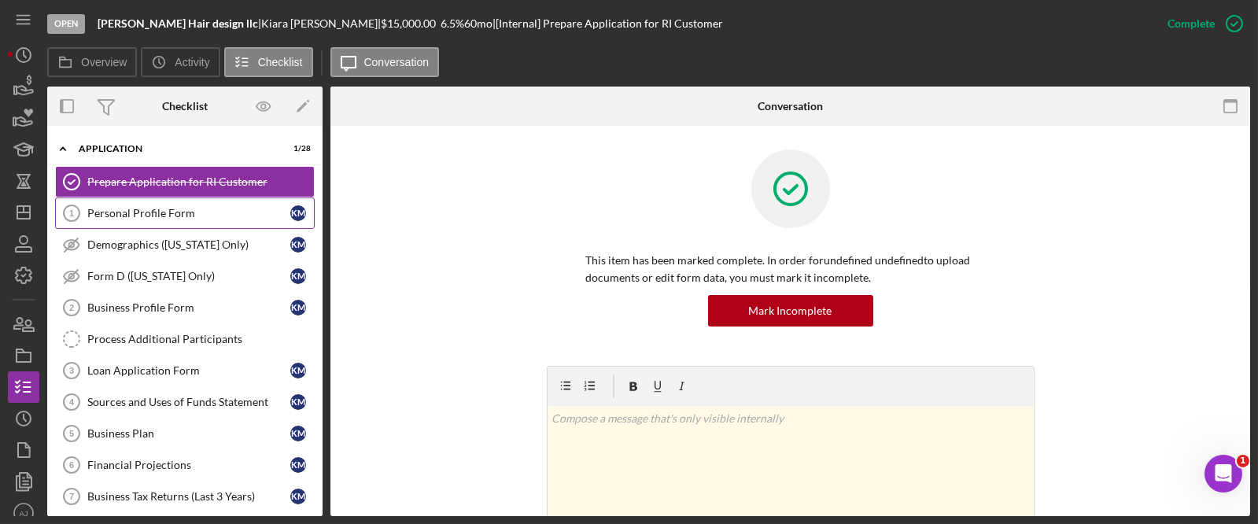
click at [180, 209] on div "Personal Profile Form" at bounding box center [188, 213] width 203 height 13
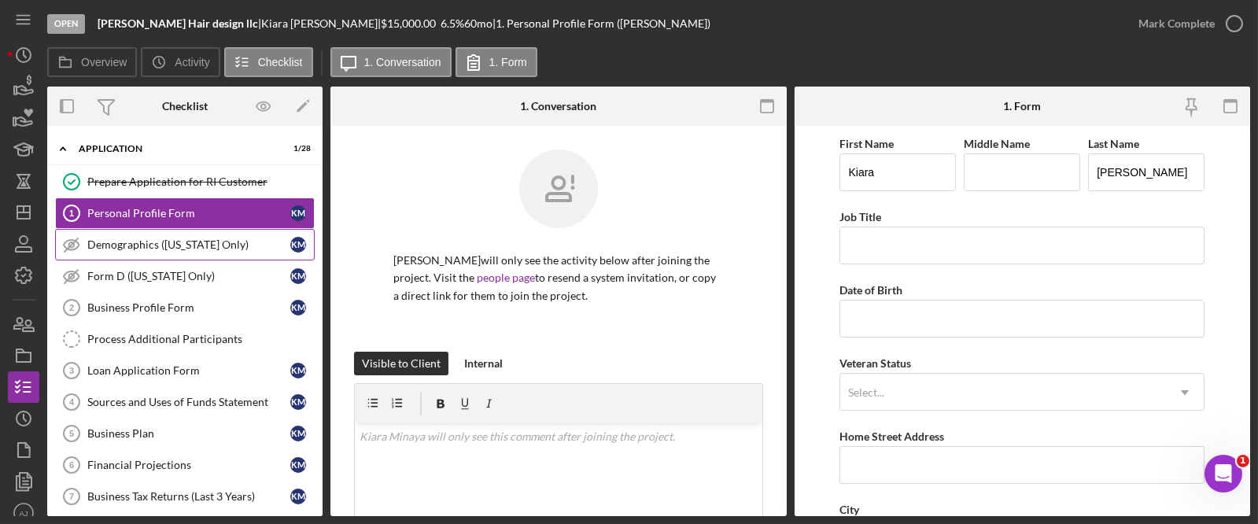
click at [181, 249] on div "Demographics ([US_STATE] Only)" at bounding box center [188, 244] width 203 height 13
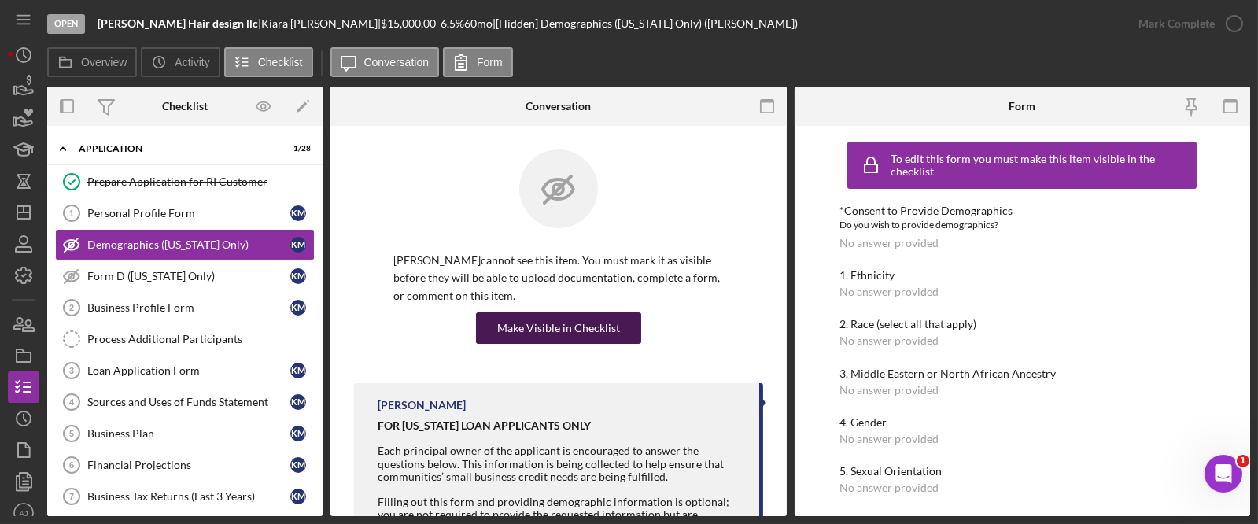
click at [501, 323] on div "Make Visible in Checklist" at bounding box center [558, 327] width 123 height 31
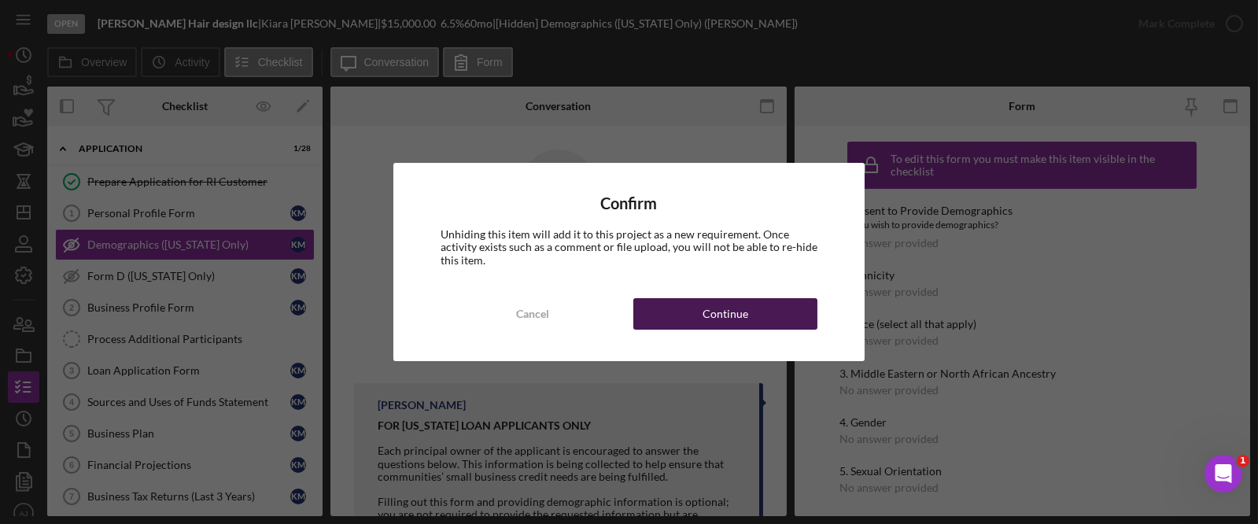
click at [791, 315] on button "Continue" at bounding box center [725, 313] width 185 height 31
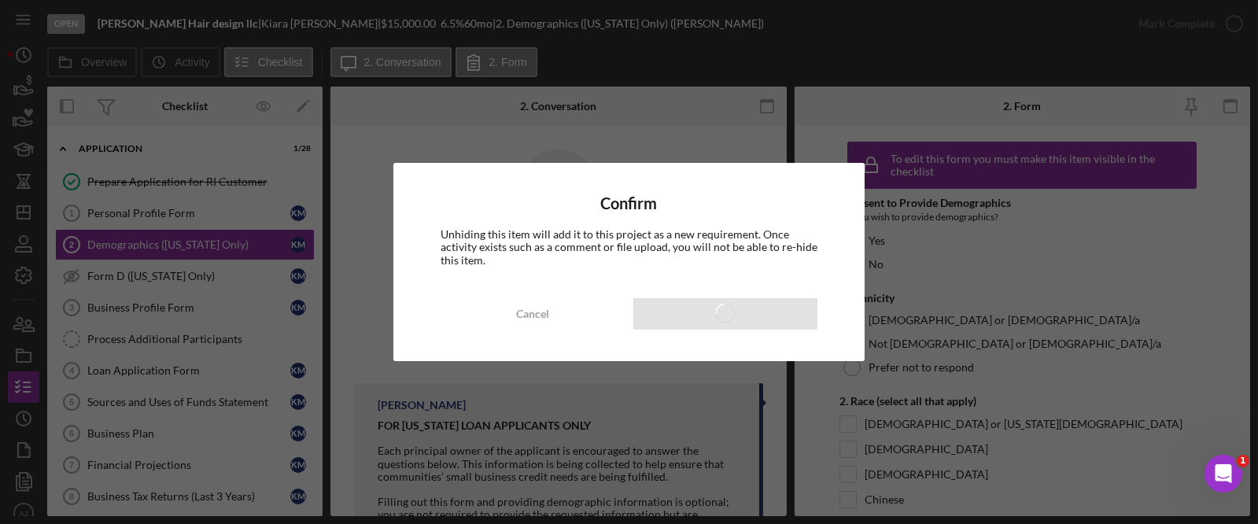
click at [600, 117] on div "Confirm Unhiding this item will add it to this project as a new requirement. On…" at bounding box center [629, 262] width 1258 height 524
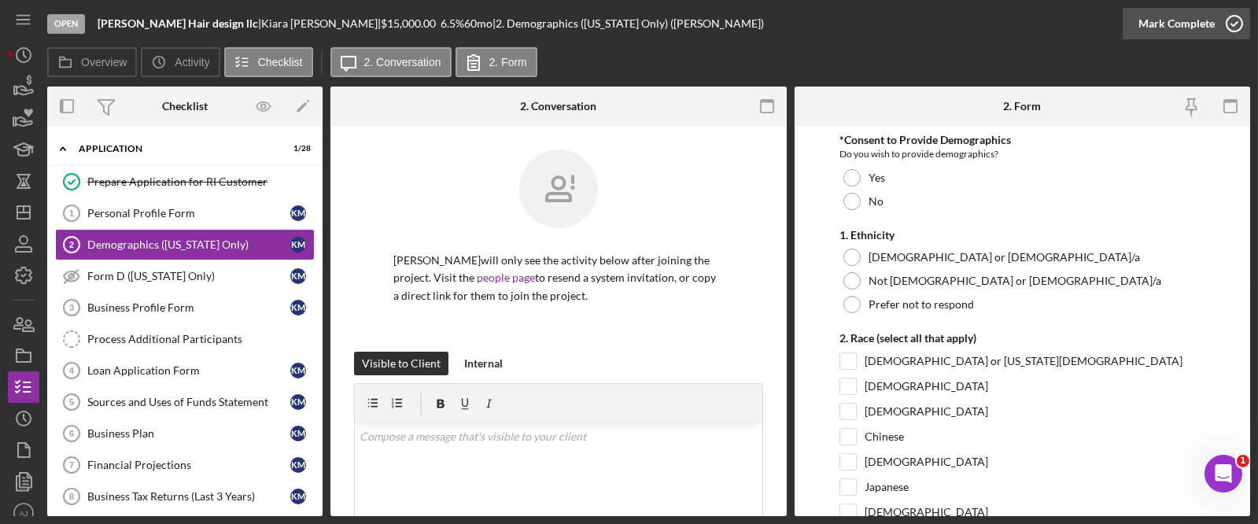
click at [1202, 24] on div "Mark Complete" at bounding box center [1177, 23] width 76 height 31
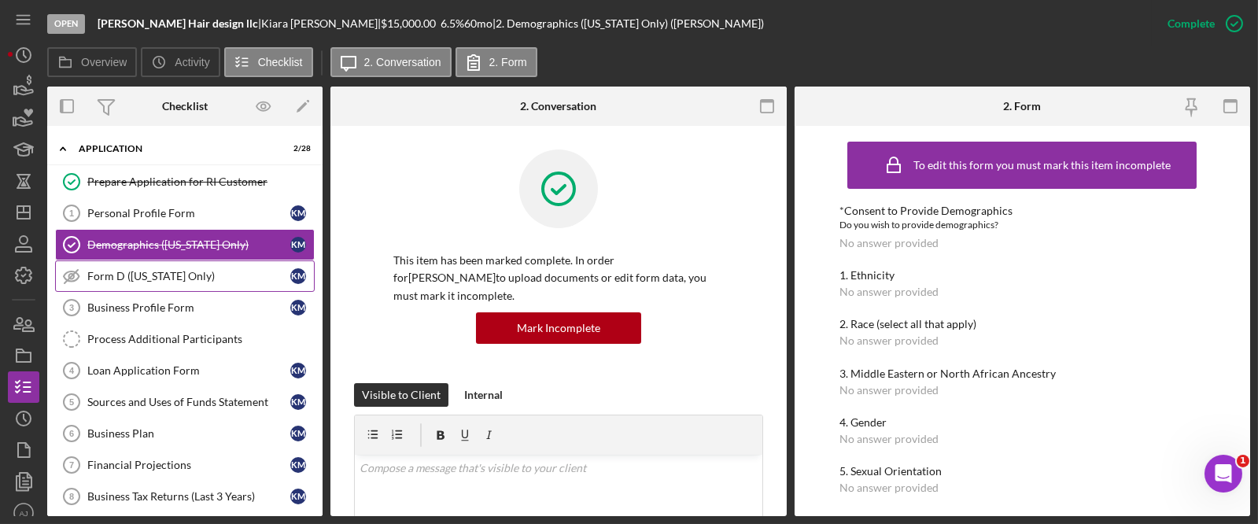
click at [195, 276] on div "Form D ([US_STATE] Only)" at bounding box center [188, 276] width 203 height 13
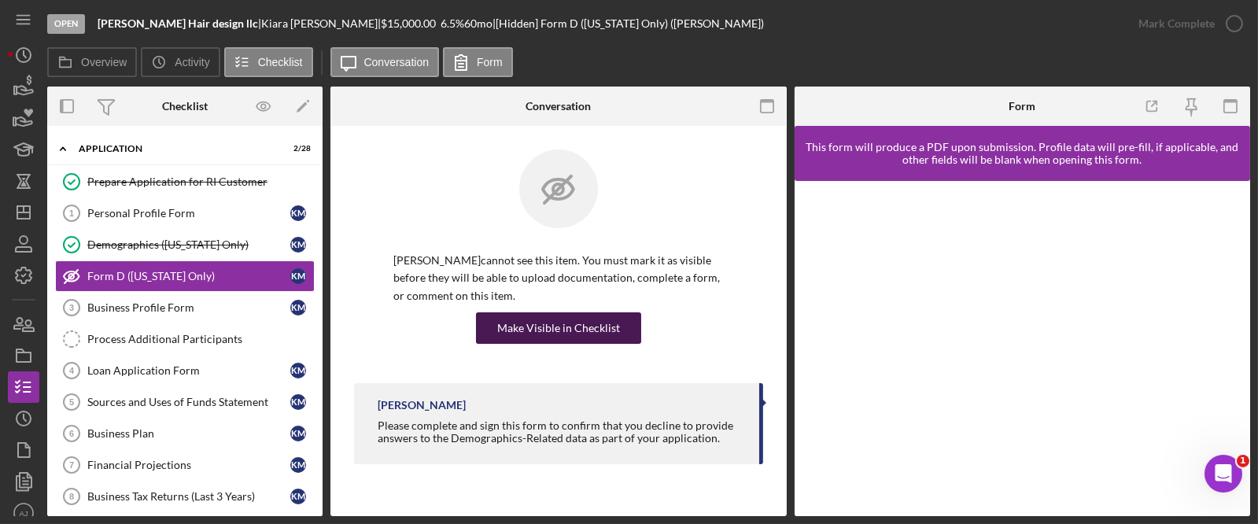
click at [564, 323] on div "Make Visible in Checklist" at bounding box center [558, 327] width 123 height 31
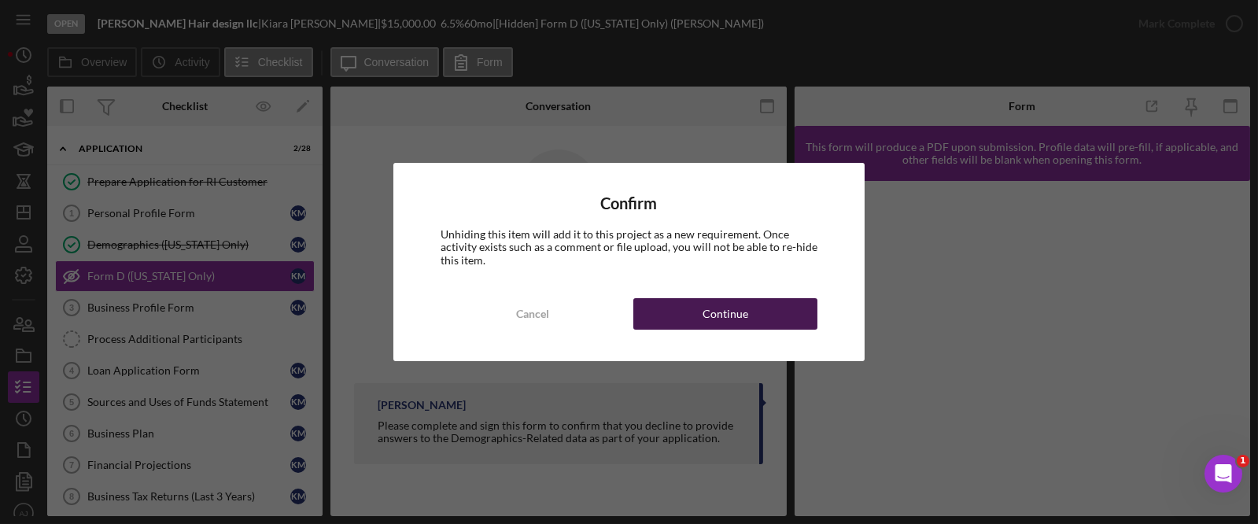
click at [651, 312] on button "Continue" at bounding box center [725, 313] width 185 height 31
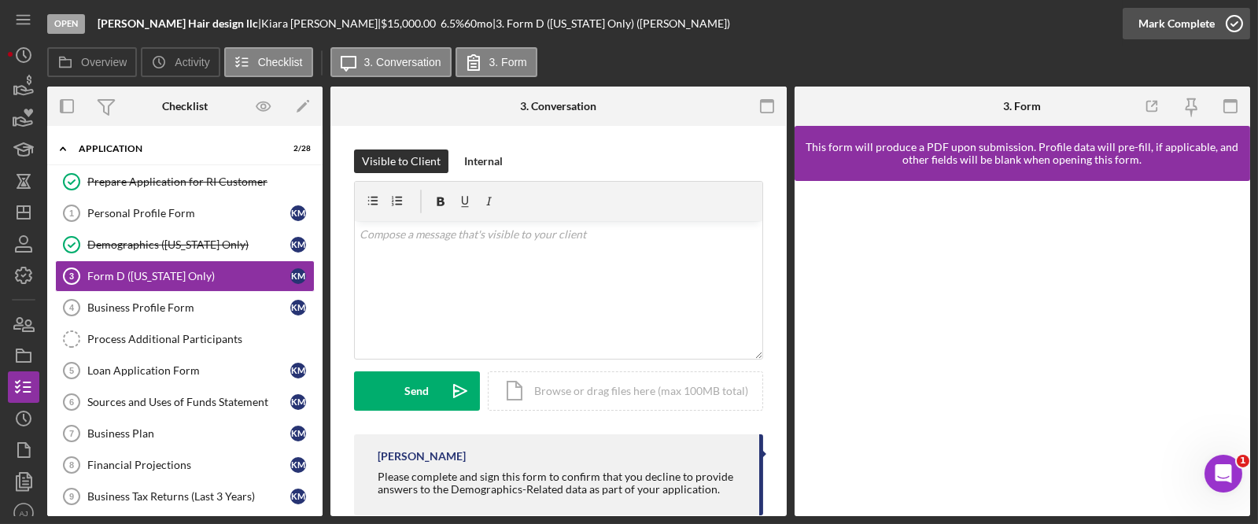
click at [1212, 17] on div "Mark Complete" at bounding box center [1177, 23] width 76 height 31
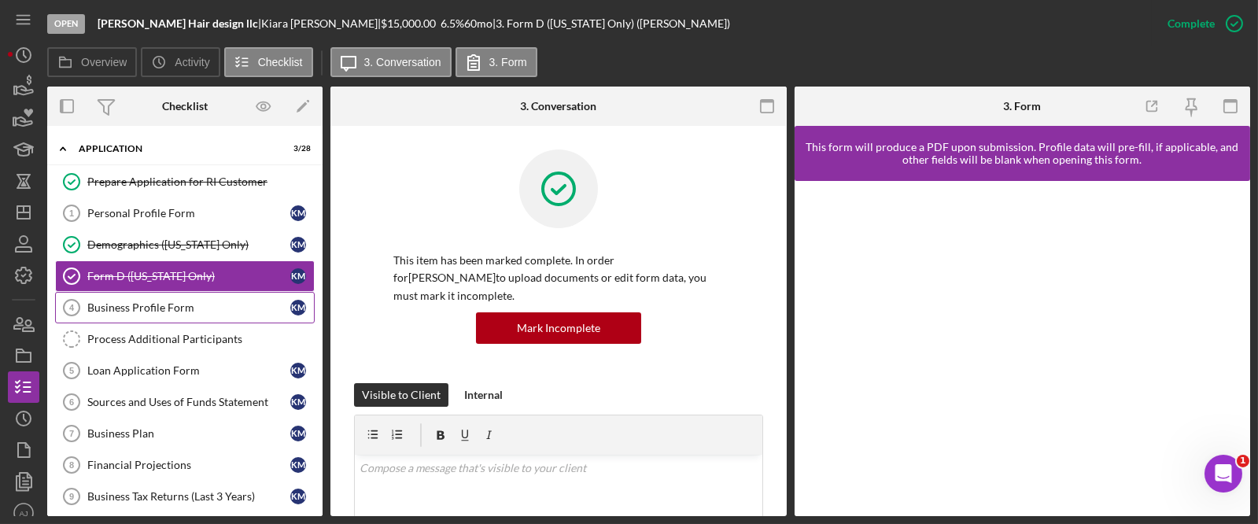
click at [162, 315] on link "Business Profile Form 4 Business Profile Form K M" at bounding box center [185, 307] width 260 height 31
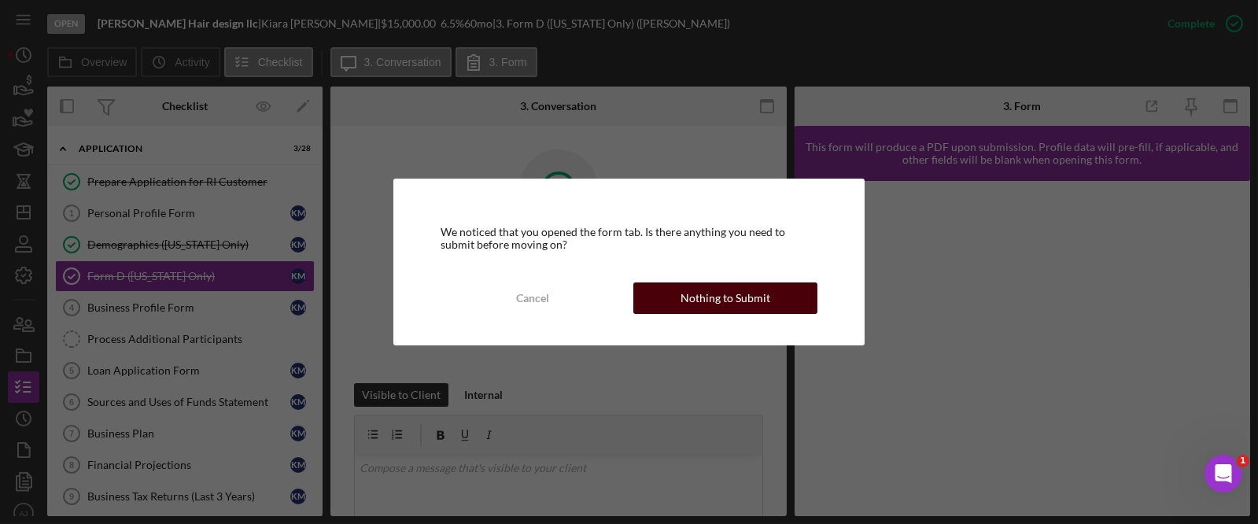
click at [687, 291] on div "Nothing to Submit" at bounding box center [726, 298] width 90 height 31
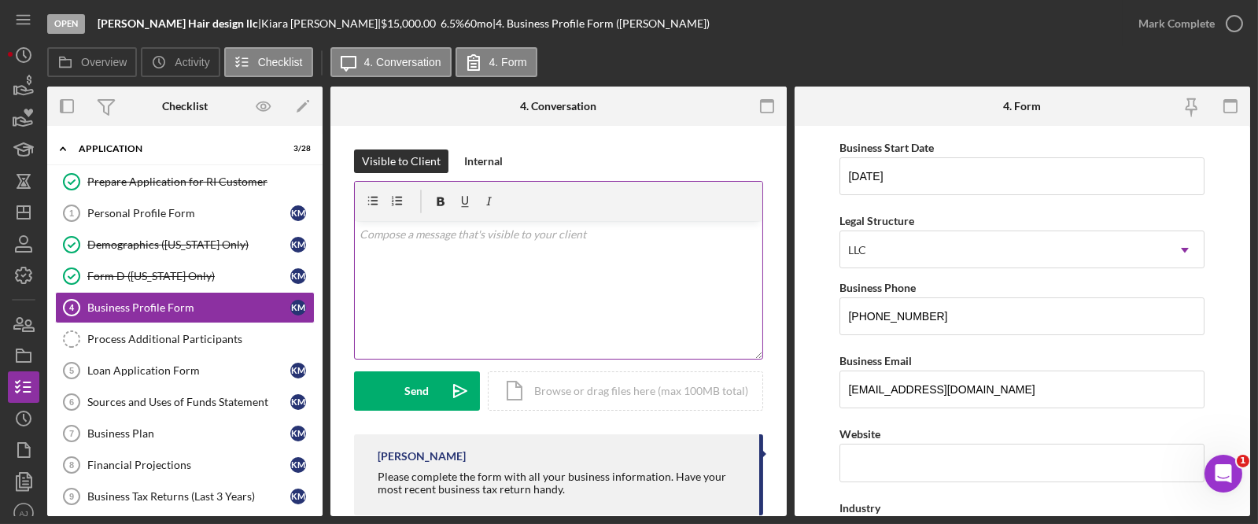
scroll to position [31, 0]
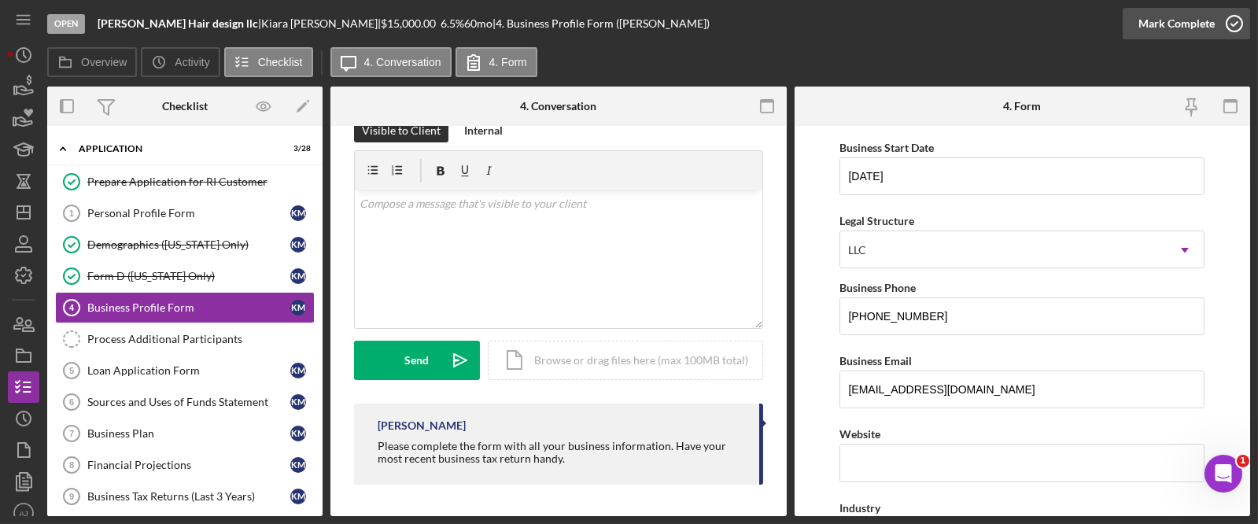
click at [1184, 24] on div "Mark Complete" at bounding box center [1177, 23] width 76 height 31
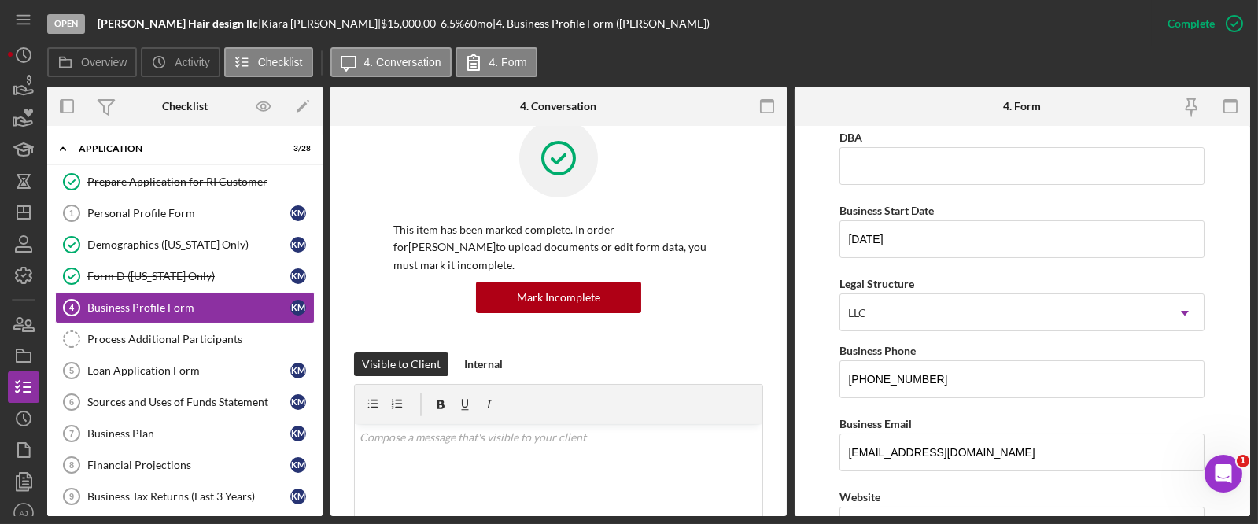
scroll to position [205, 0]
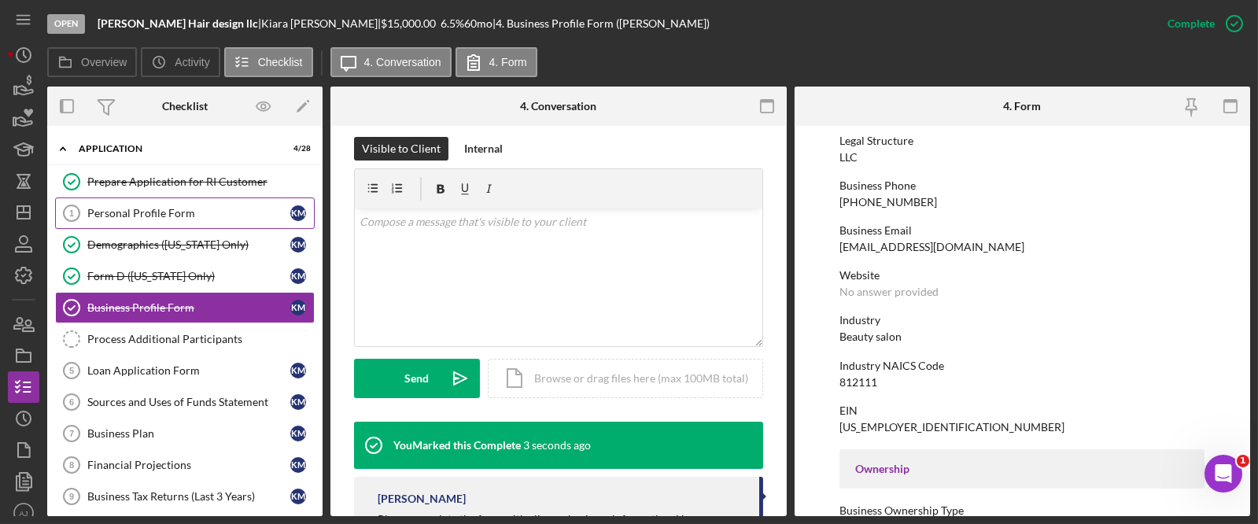
click at [154, 217] on div "Personal Profile Form" at bounding box center [188, 213] width 203 height 13
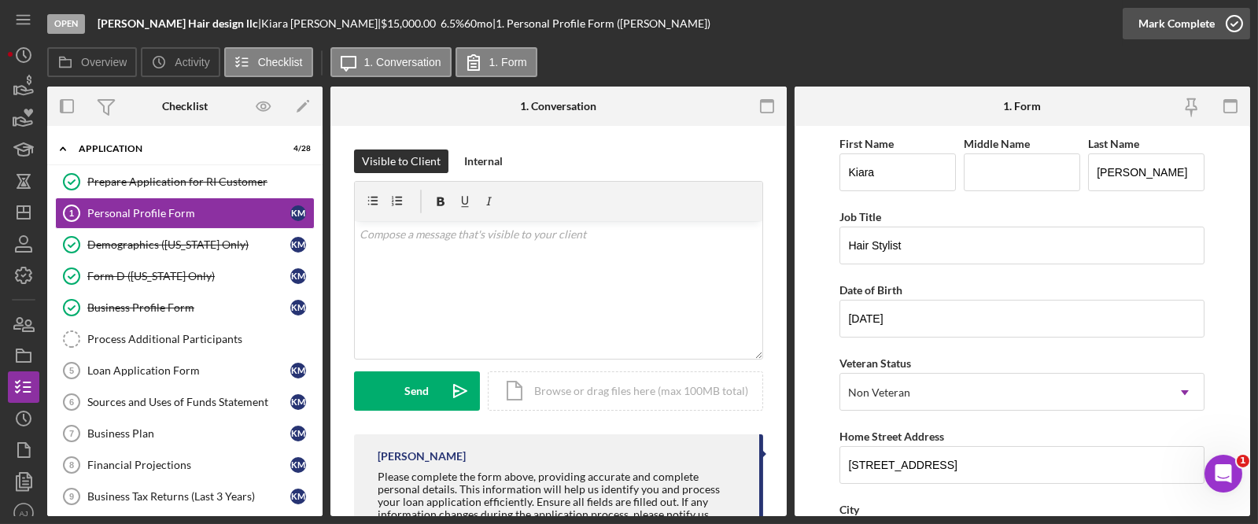
click at [1205, 31] on div "Mark Complete" at bounding box center [1177, 23] width 76 height 31
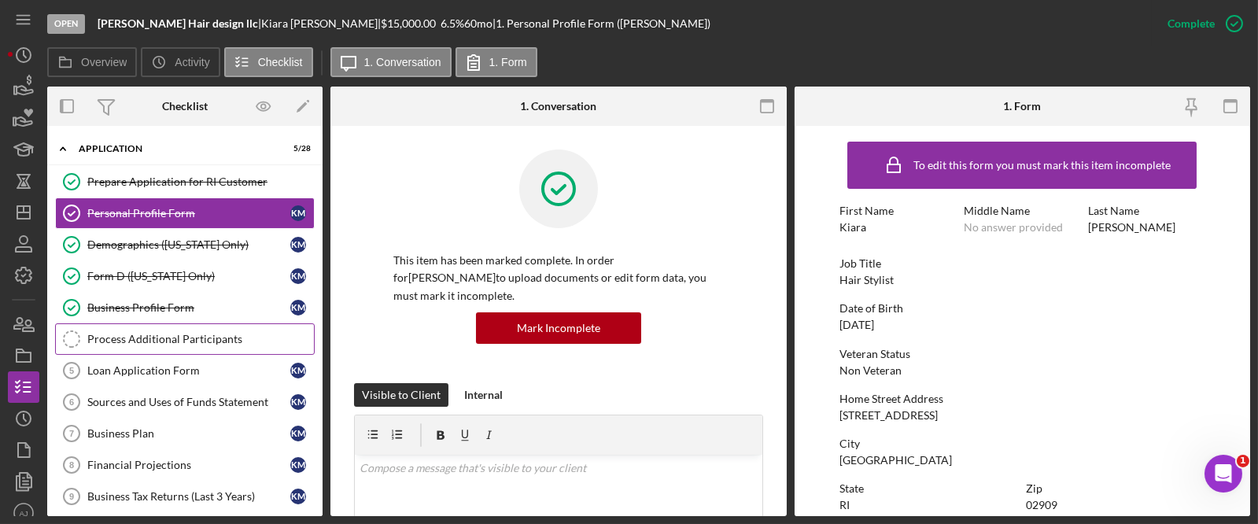
click at [139, 344] on div "Process Additional Participants" at bounding box center [200, 339] width 227 height 13
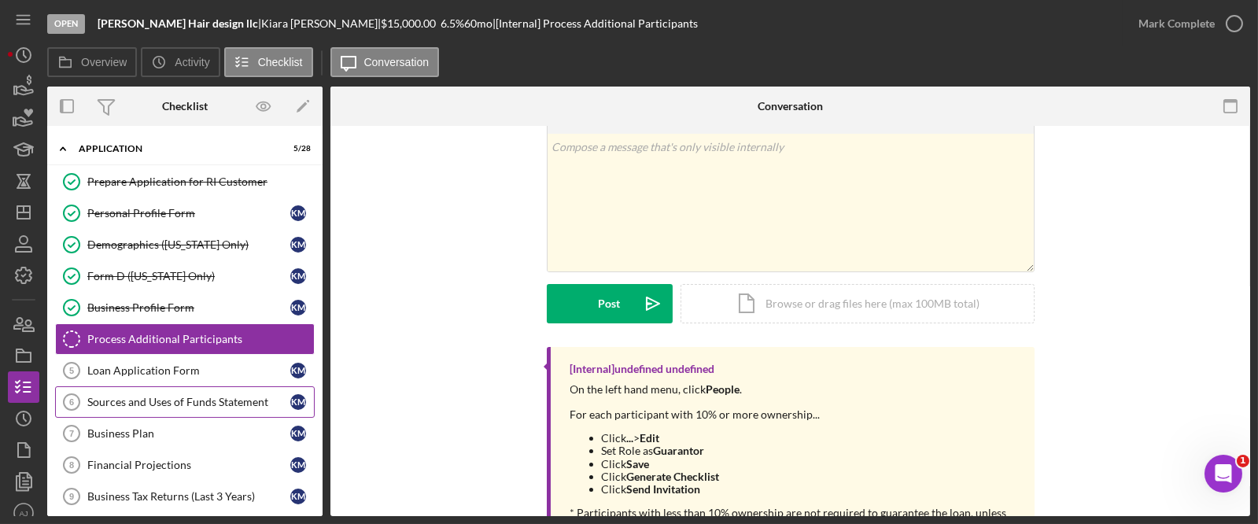
scroll to position [71, 0]
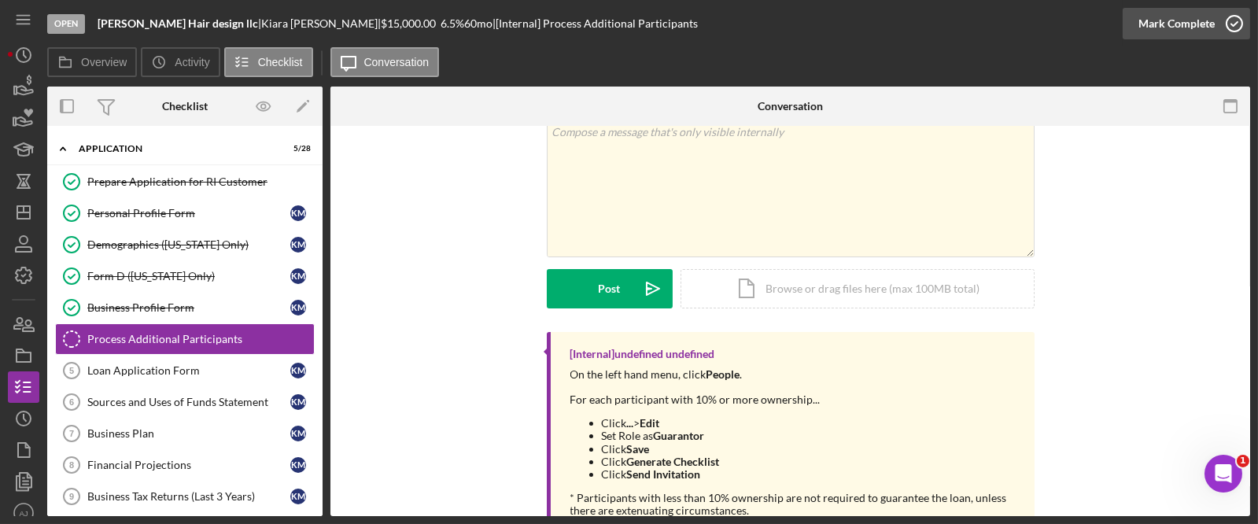
click at [1198, 14] on div "Mark Complete" at bounding box center [1177, 23] width 76 height 31
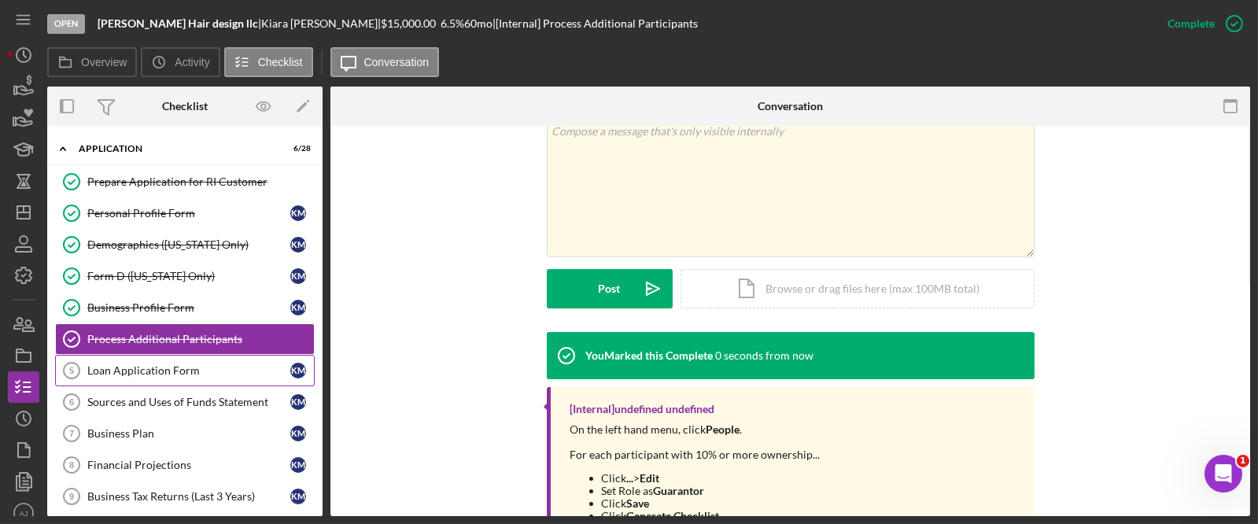
click at [160, 373] on div "Loan Application Form" at bounding box center [188, 370] width 203 height 13
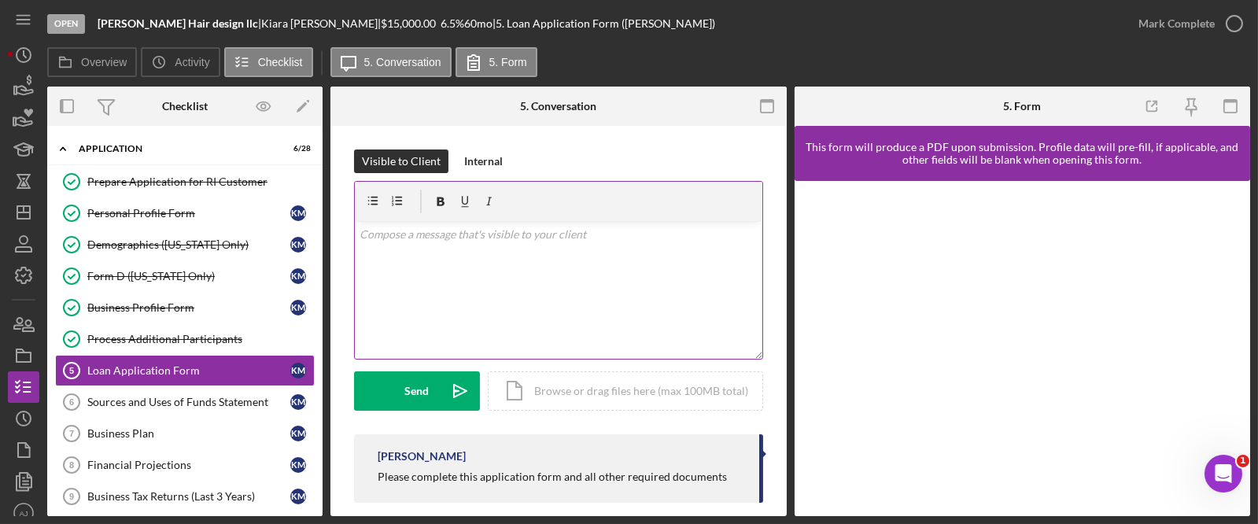
scroll to position [17, 0]
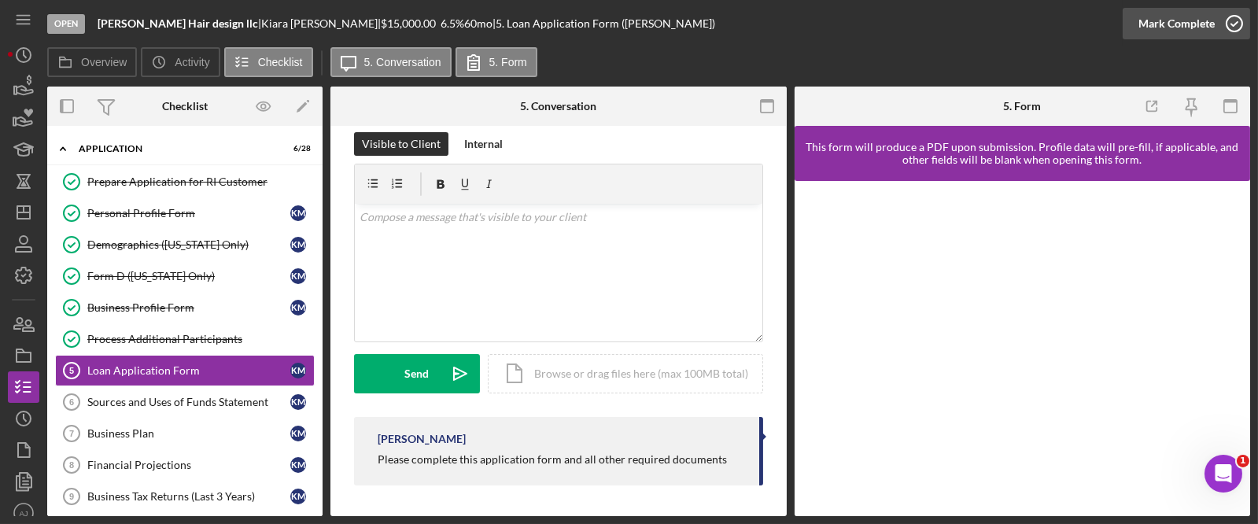
click at [1165, 19] on div "Mark Complete" at bounding box center [1177, 23] width 76 height 31
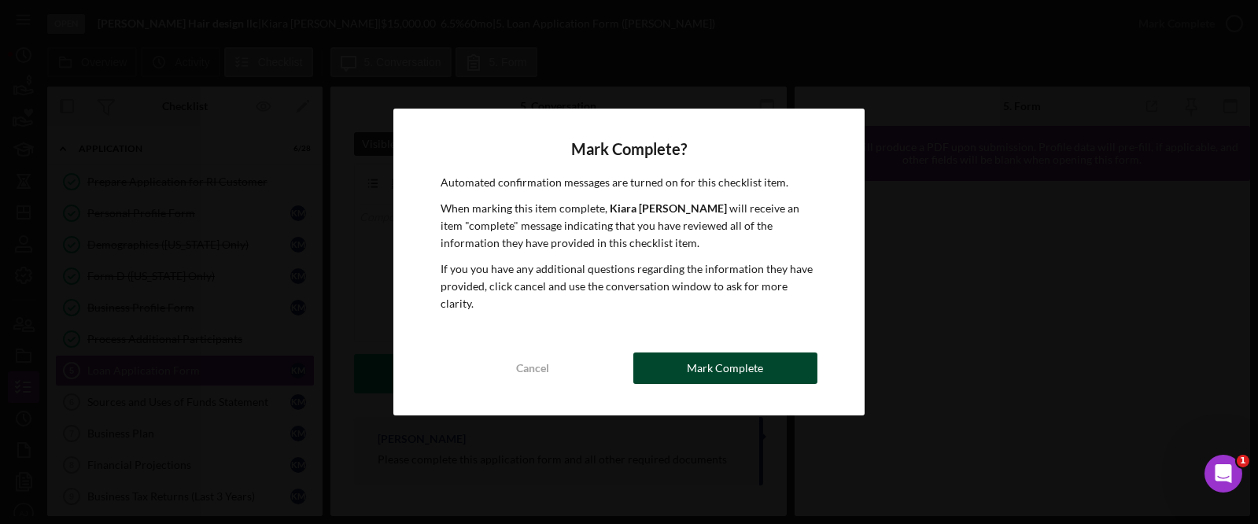
click at [683, 356] on button "Mark Complete" at bounding box center [725, 368] width 185 height 31
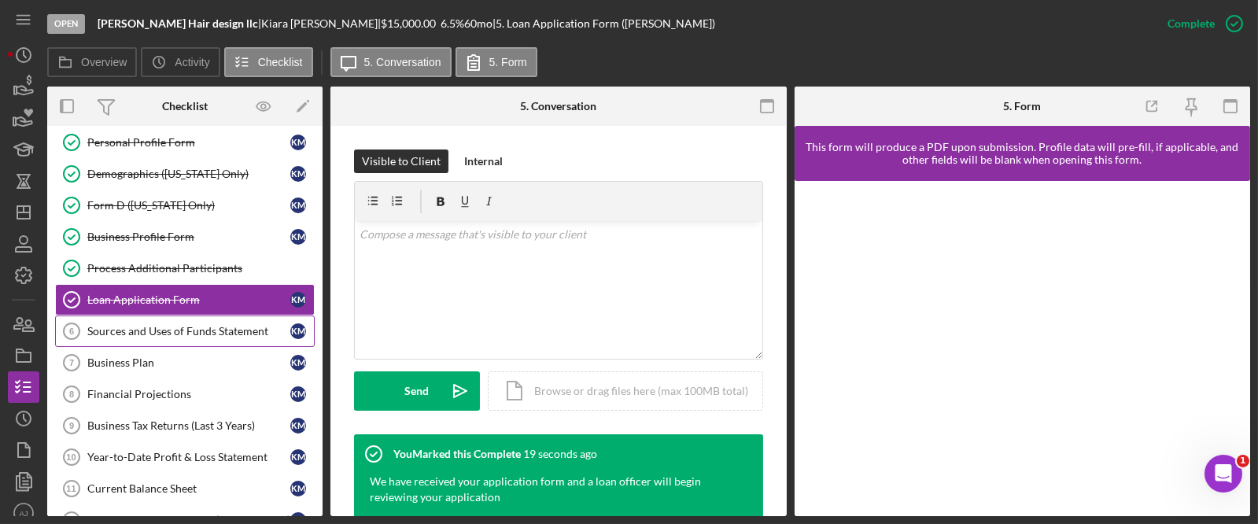
scroll to position [142, 0]
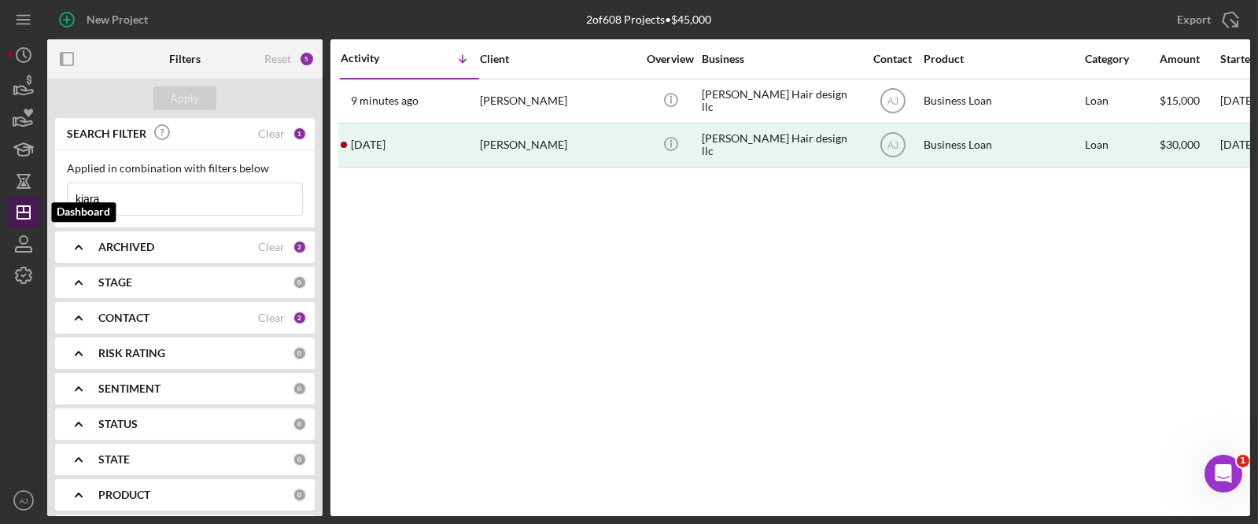
click at [24, 206] on line "button" at bounding box center [24, 209] width 0 height 6
click at [260, 312] on div "Clear" at bounding box center [271, 318] width 27 height 13
click at [153, 325] on div "CONTACT 0" at bounding box center [202, 317] width 209 height 31
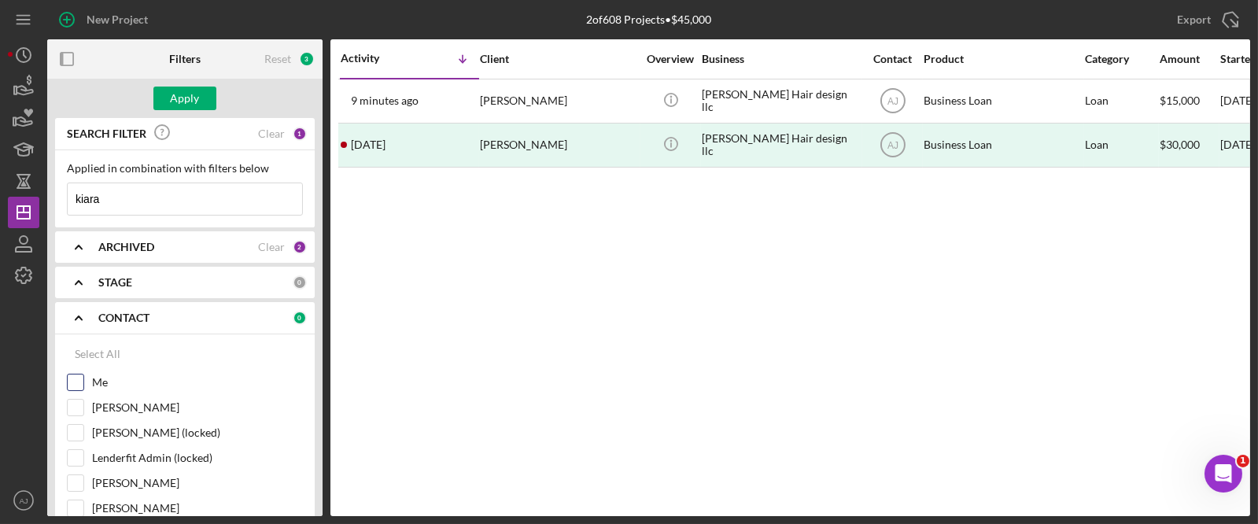
click at [71, 382] on input "Me" at bounding box center [76, 383] width 16 height 16
checkbox input "true"
click at [204, 253] on div "ARCHIVED Clear 2" at bounding box center [202, 246] width 209 height 31
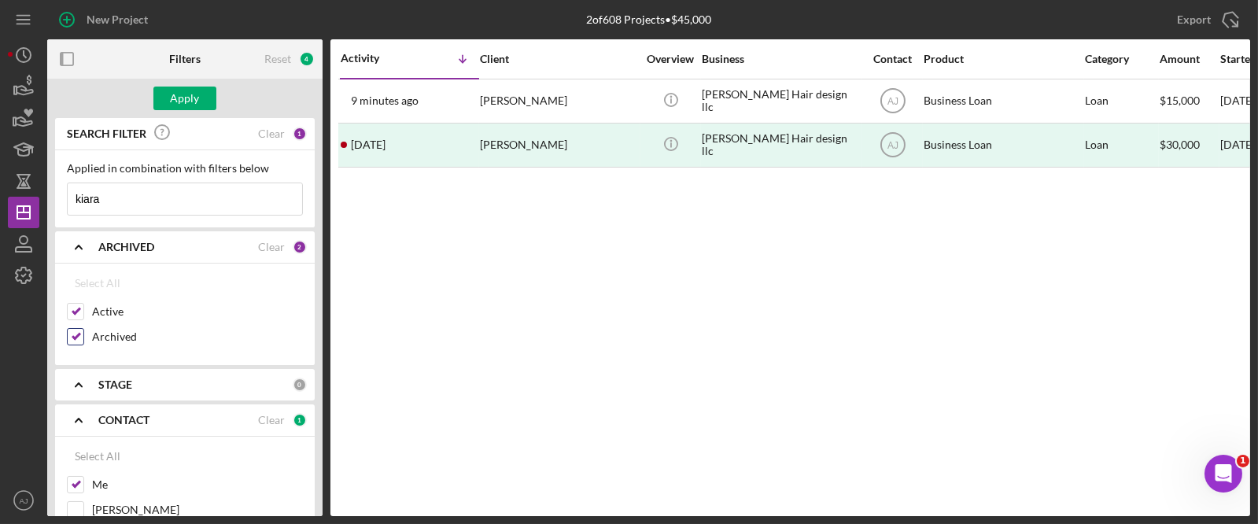
click at [75, 338] on input "Archived" at bounding box center [76, 337] width 16 height 16
checkbox input "false"
click at [177, 91] on div "Apply" at bounding box center [185, 99] width 29 height 24
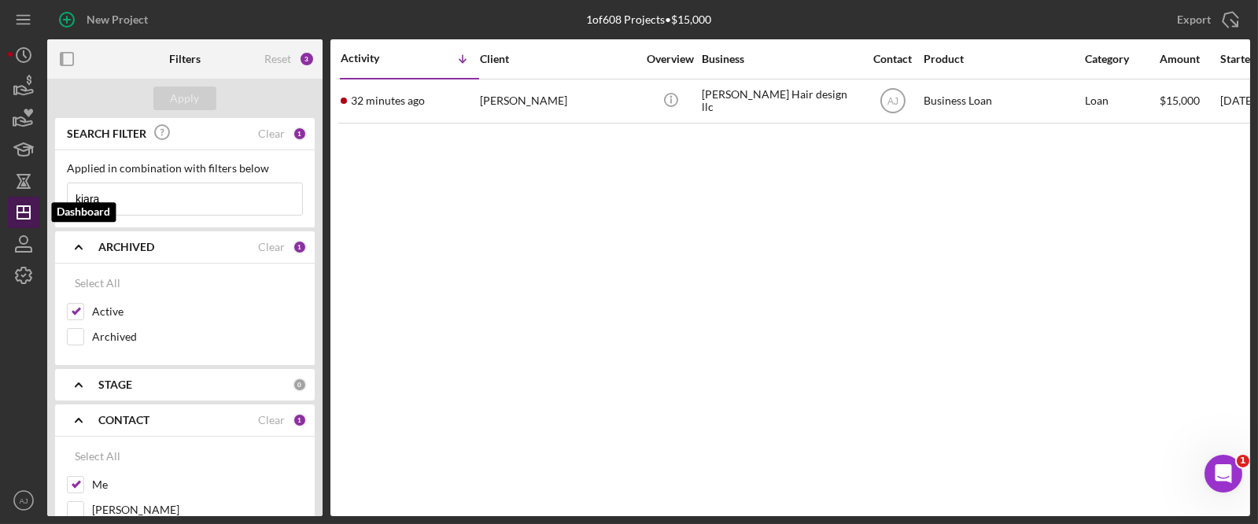
click at [28, 213] on icon "Icon/Dashboard" at bounding box center [23, 212] width 39 height 39
click at [148, 198] on input "kiara" at bounding box center [185, 198] width 235 height 31
click at [193, 93] on div "Apply" at bounding box center [185, 99] width 29 height 24
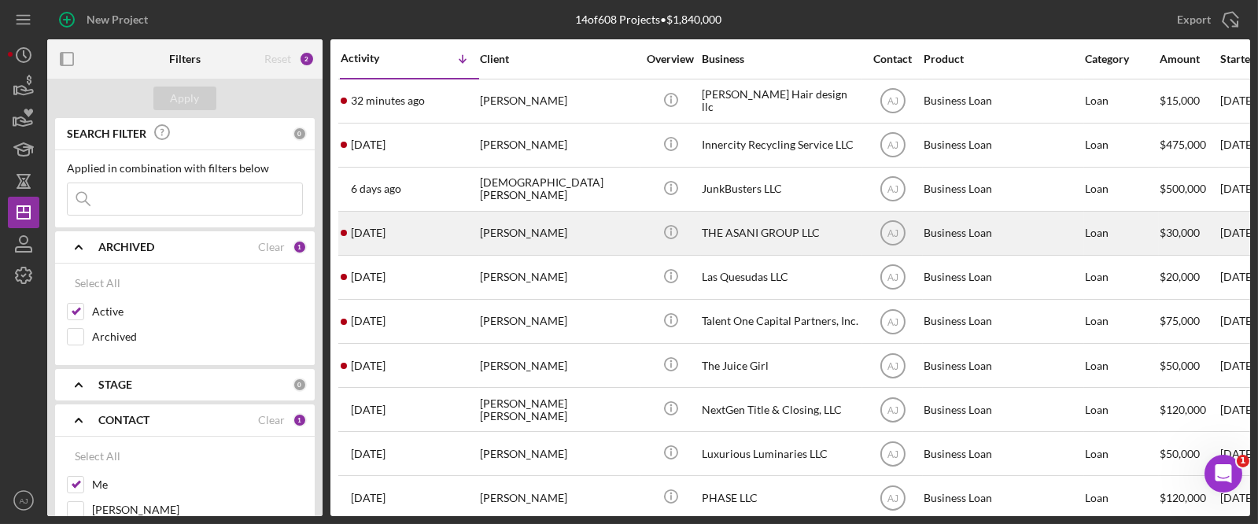
drag, startPoint x: 601, startPoint y: 233, endPoint x: 481, endPoint y: 231, distance: 120.4
click at [481, 231] on div "Oluwatoyin Omisore" at bounding box center [558, 233] width 157 height 42
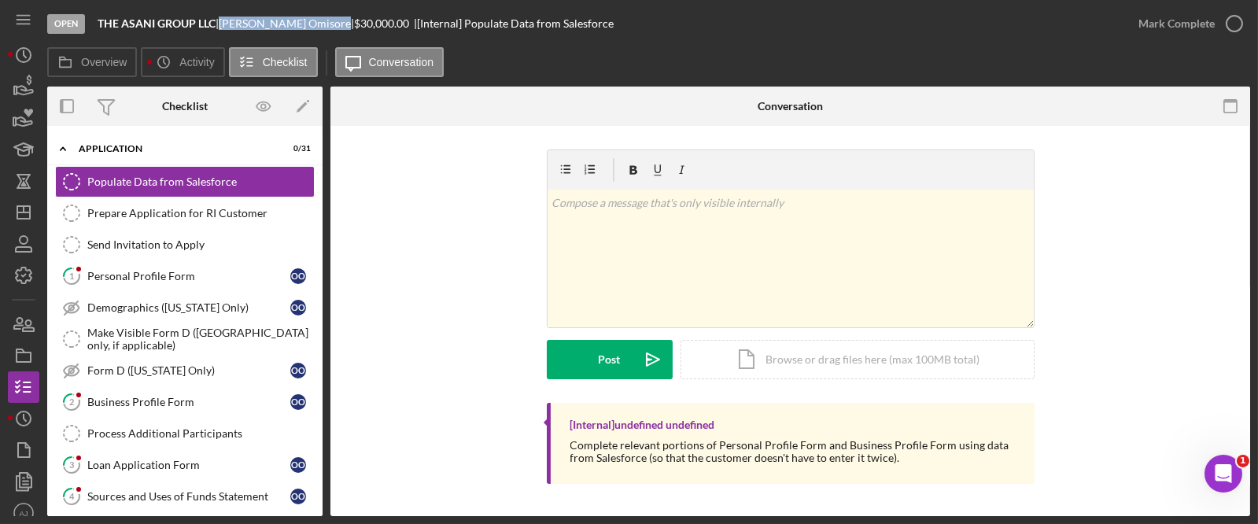
drag, startPoint x: 327, startPoint y: 22, endPoint x: 227, endPoint y: 21, distance: 99.9
click at [227, 21] on div "Oluwatoyin Omisore |" at bounding box center [286, 23] width 135 height 13
copy div "Oluwatoyin Omisore"
click at [117, 6] on div "Open THE ASANI GROUP LLC | Oluwatoyin Omisore | $30,000.00 | [Internal] Populat…" at bounding box center [585, 23] width 1076 height 47
click at [165, 396] on div "Business Profile Form" at bounding box center [188, 402] width 203 height 13
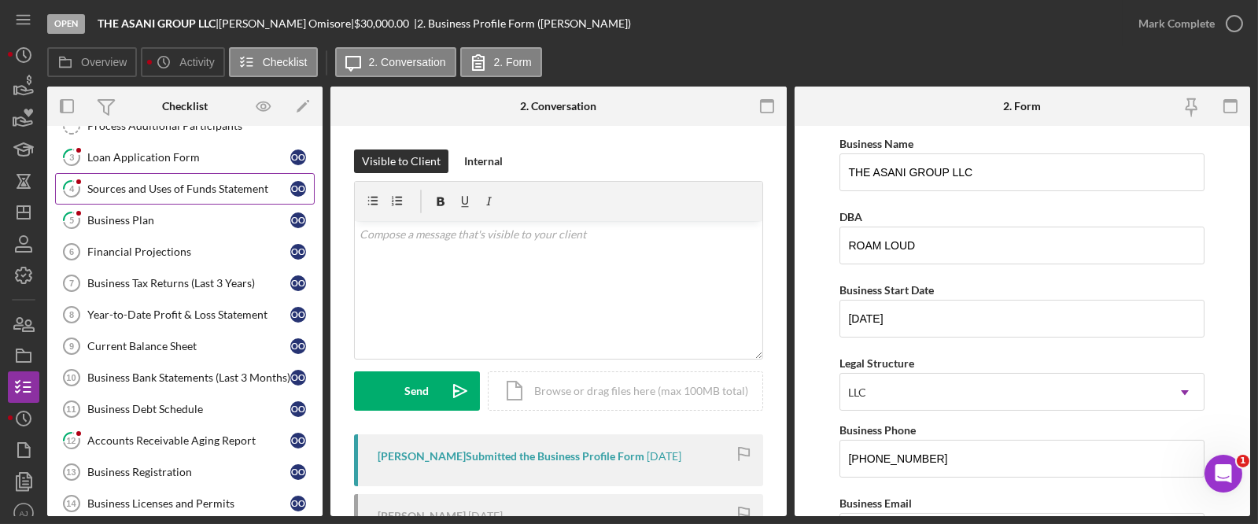
scroll to position [286, 0]
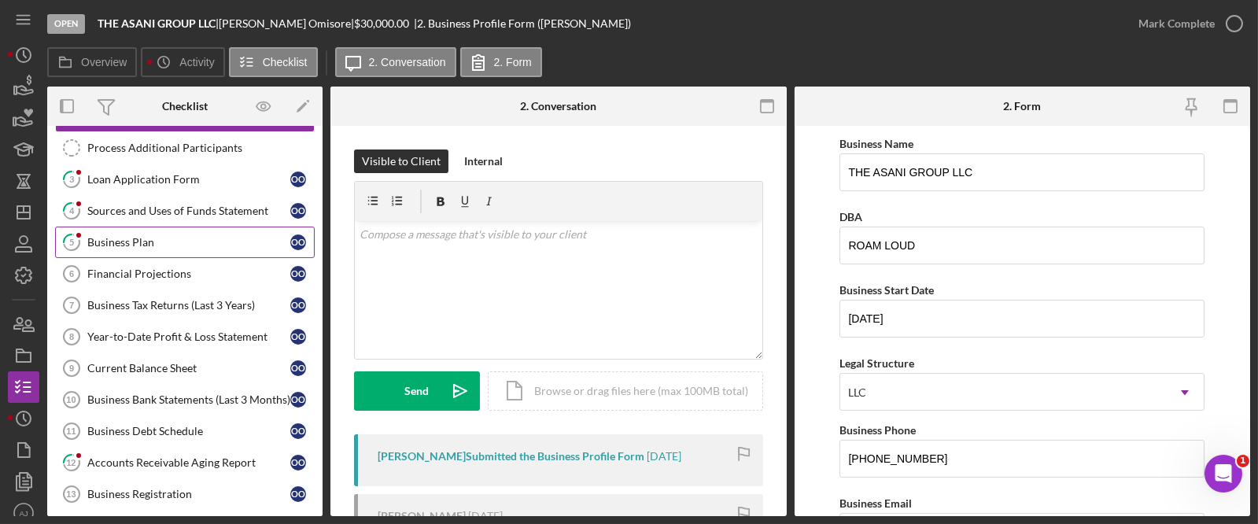
click at [168, 228] on link "5 Business Plan O O" at bounding box center [185, 242] width 260 height 31
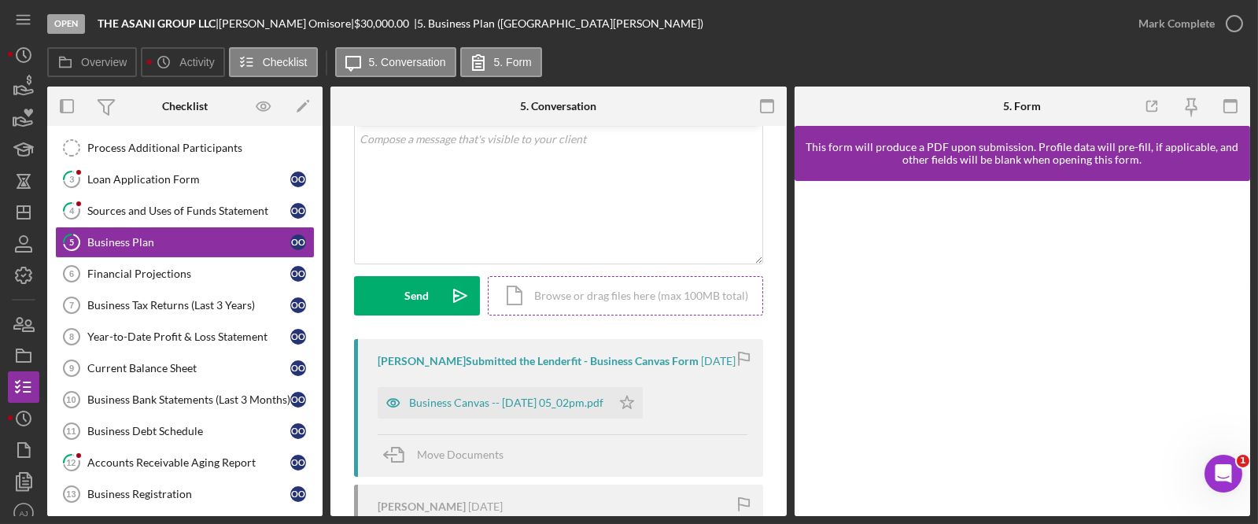
scroll to position [142, 0]
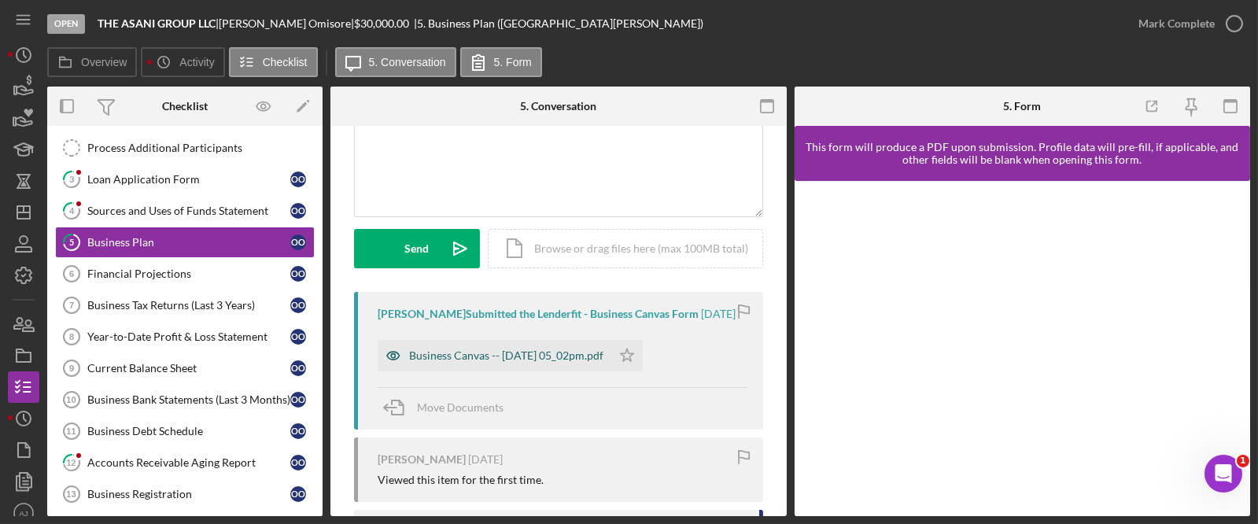
click at [508, 362] on div "Business Canvas -- [DATE] 05_02pm.pdf" at bounding box center [506, 355] width 194 height 13
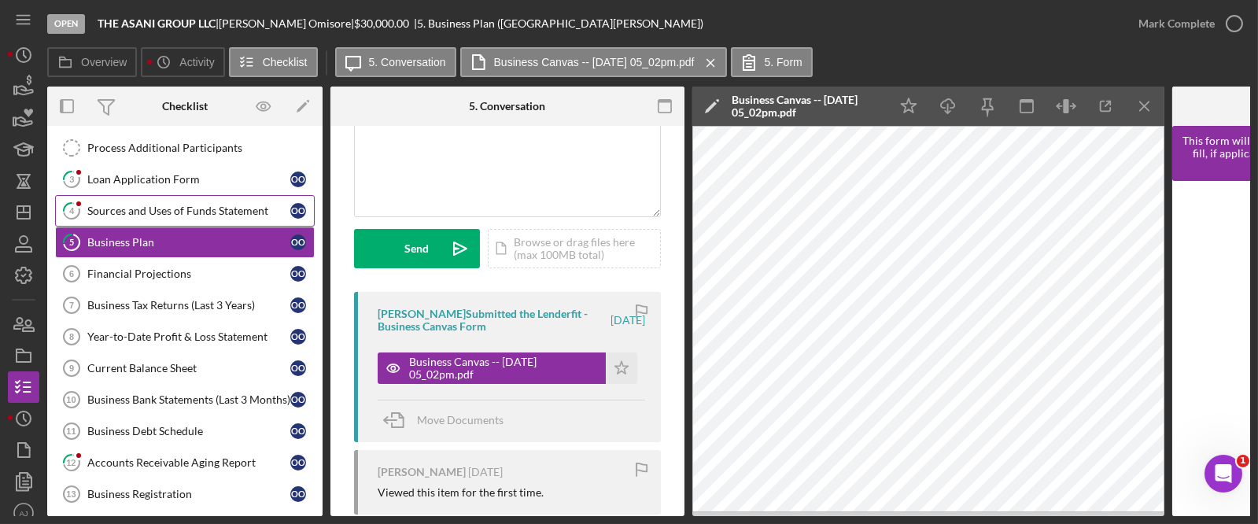
click at [180, 211] on div "Sources and Uses of Funds Statement" at bounding box center [188, 211] width 203 height 13
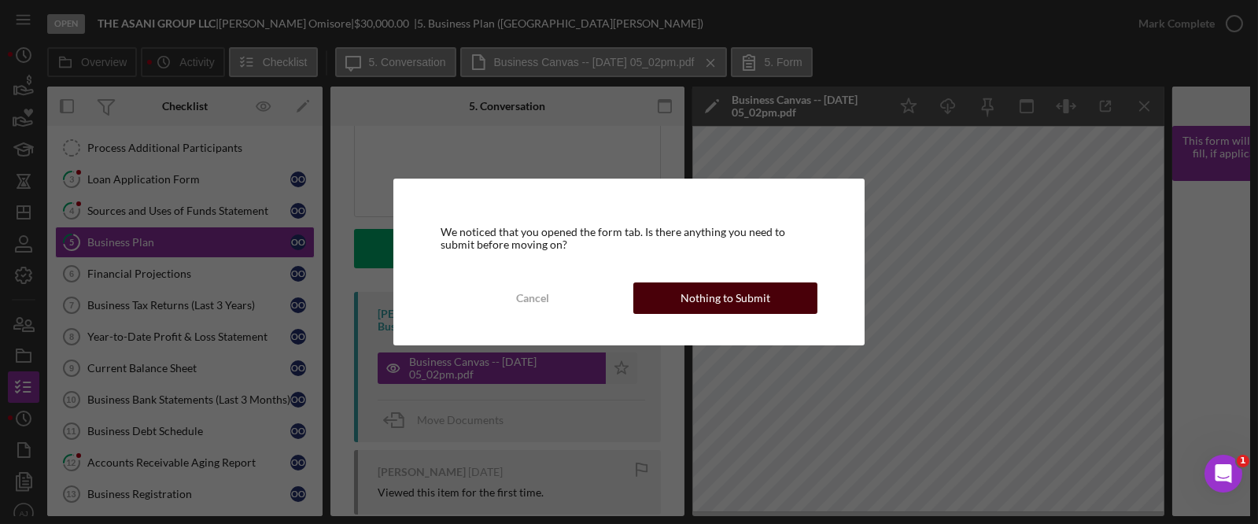
click at [770, 297] on button "Nothing to Submit" at bounding box center [725, 298] width 185 height 31
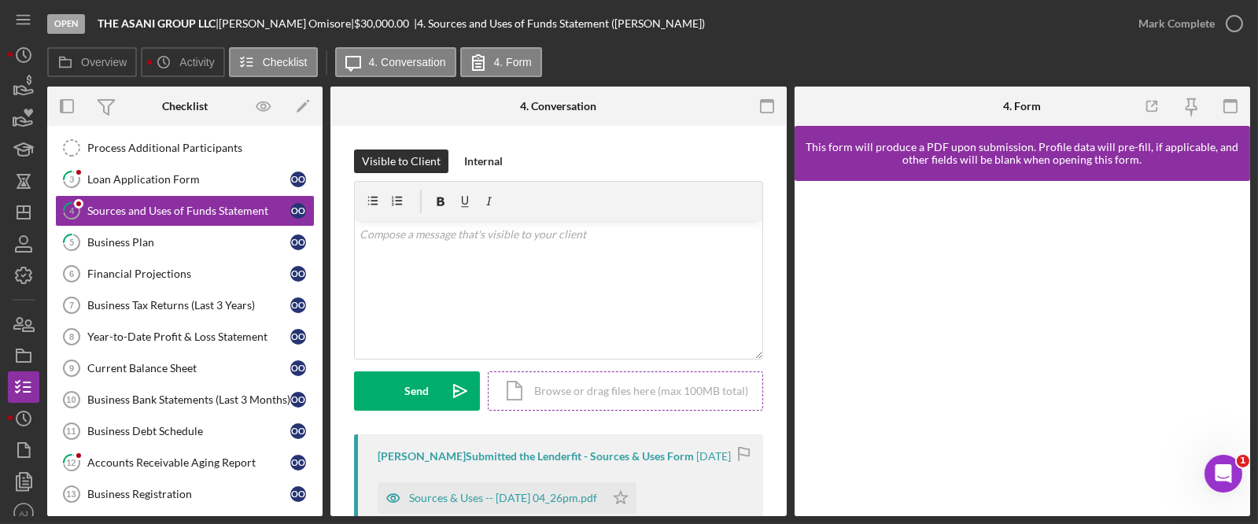
scroll to position [142, 0]
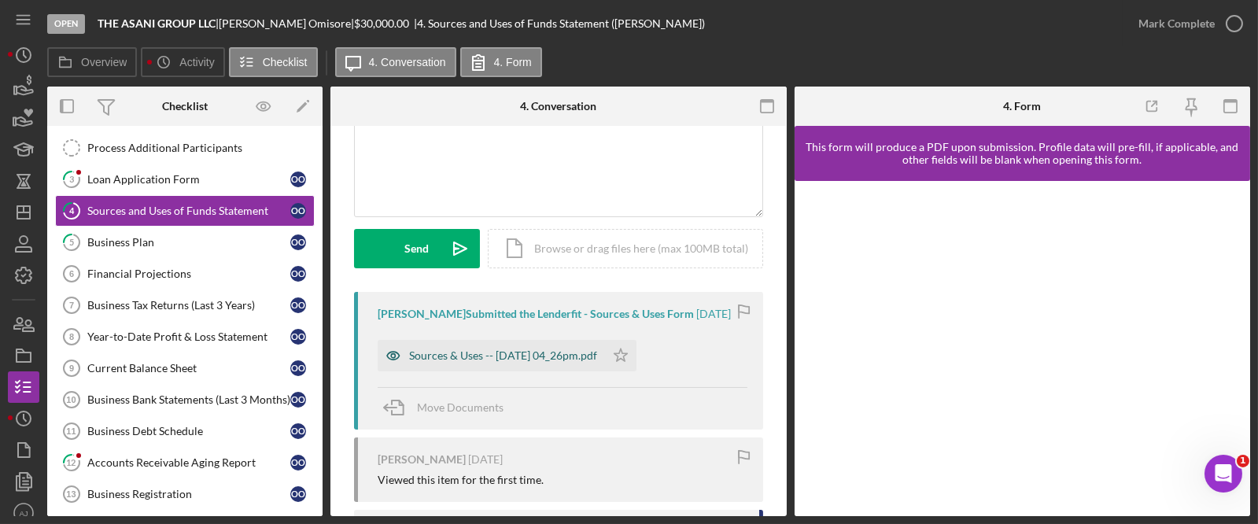
click at [576, 362] on div "Sources & Uses -- [DATE] 04_26pm.pdf" at bounding box center [503, 355] width 188 height 13
